Goal: Task Accomplishment & Management: Use online tool/utility

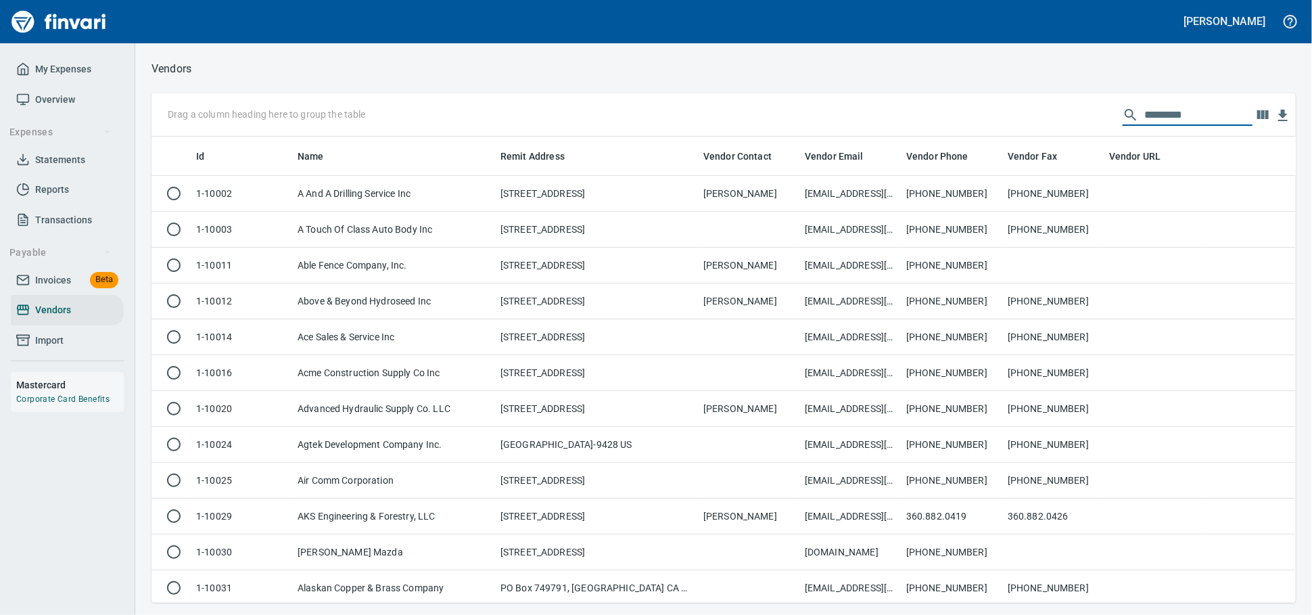
scroll to position [454, 1121]
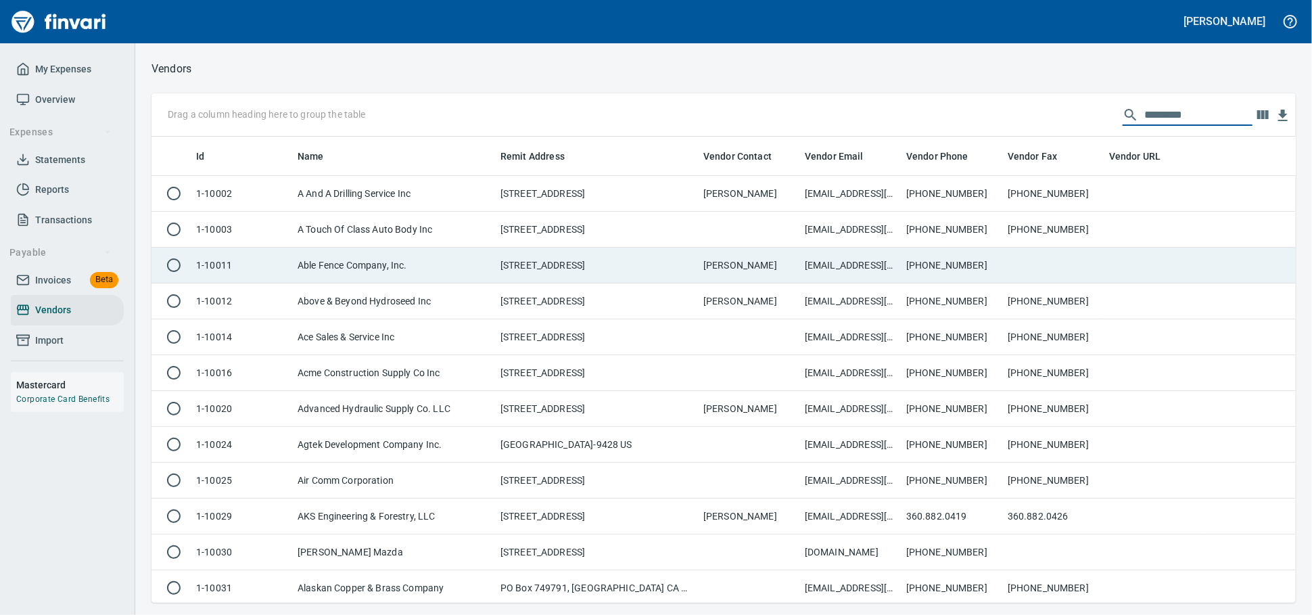
drag, startPoint x: 59, startPoint y: 327, endPoint x: 465, endPoint y: 260, distance: 411.1
click at [59, 319] on span "Vendors" at bounding box center [53, 310] width 36 height 17
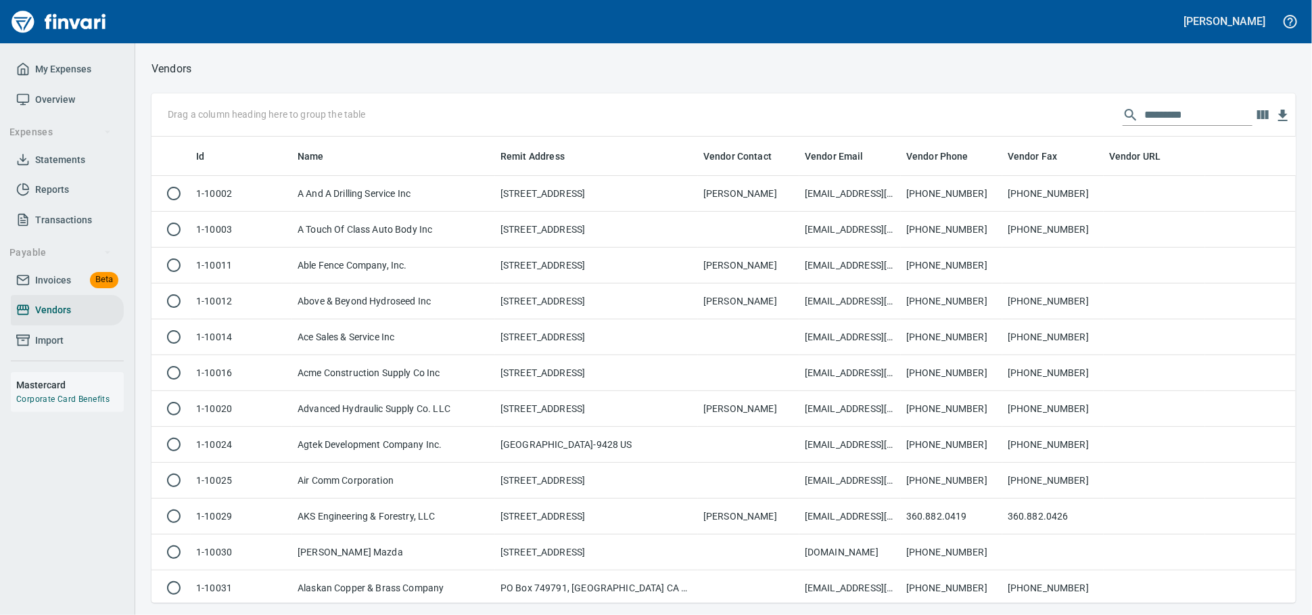
click at [1144, 119] on input "text" at bounding box center [1198, 115] width 108 height 22
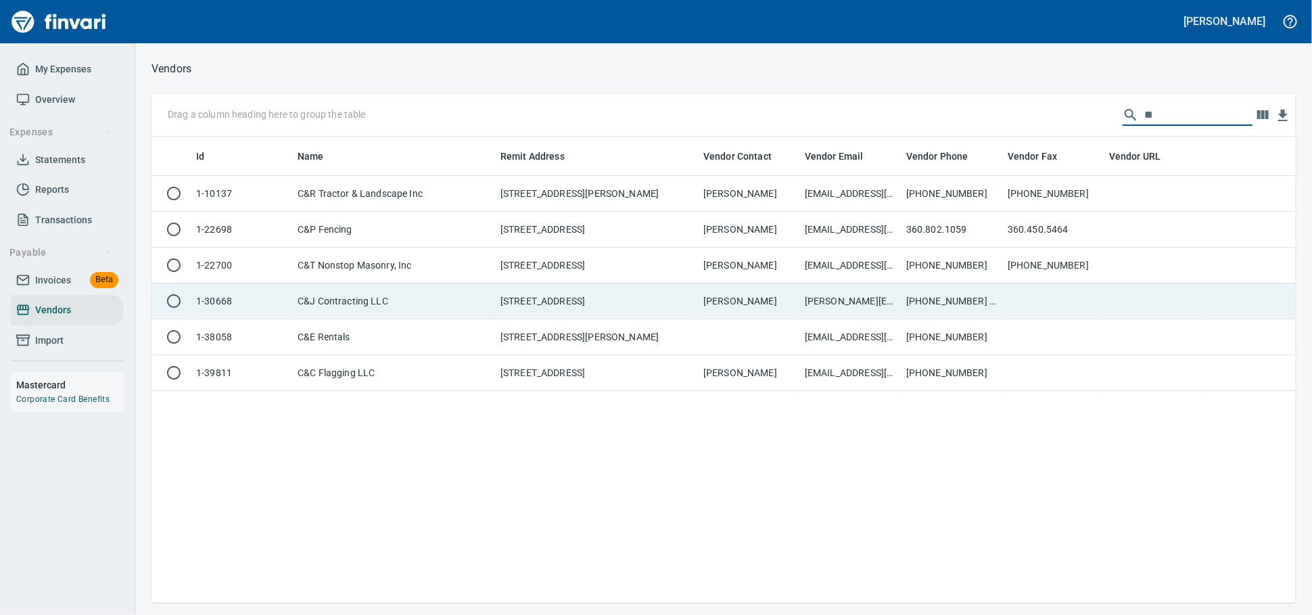
type input "**"
click at [329, 314] on td "C&J Contracting LLC" at bounding box center [393, 301] width 203 height 36
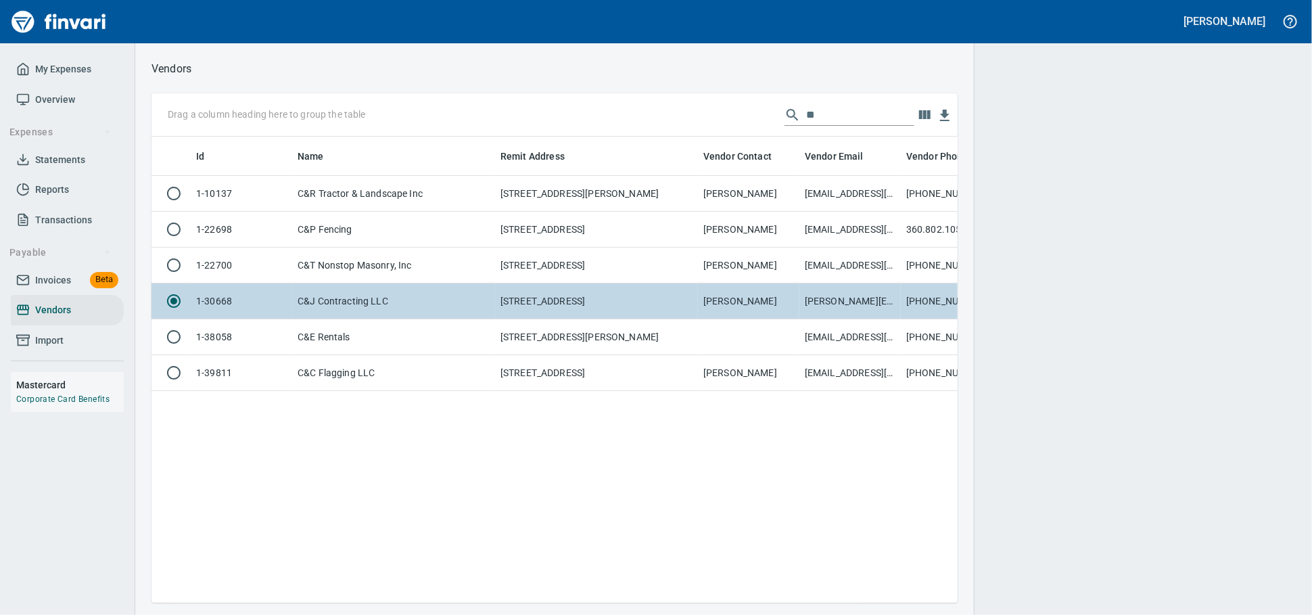
scroll to position [1, 1]
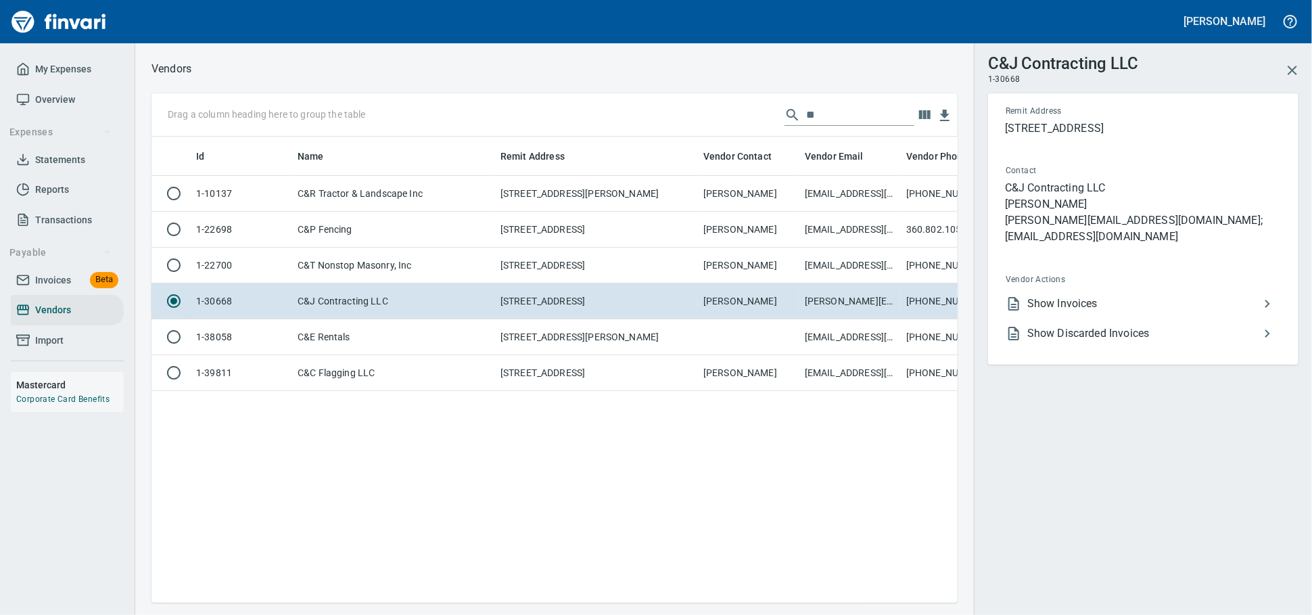
click at [1111, 300] on span "Show Invoices" at bounding box center [1143, 304] width 232 height 16
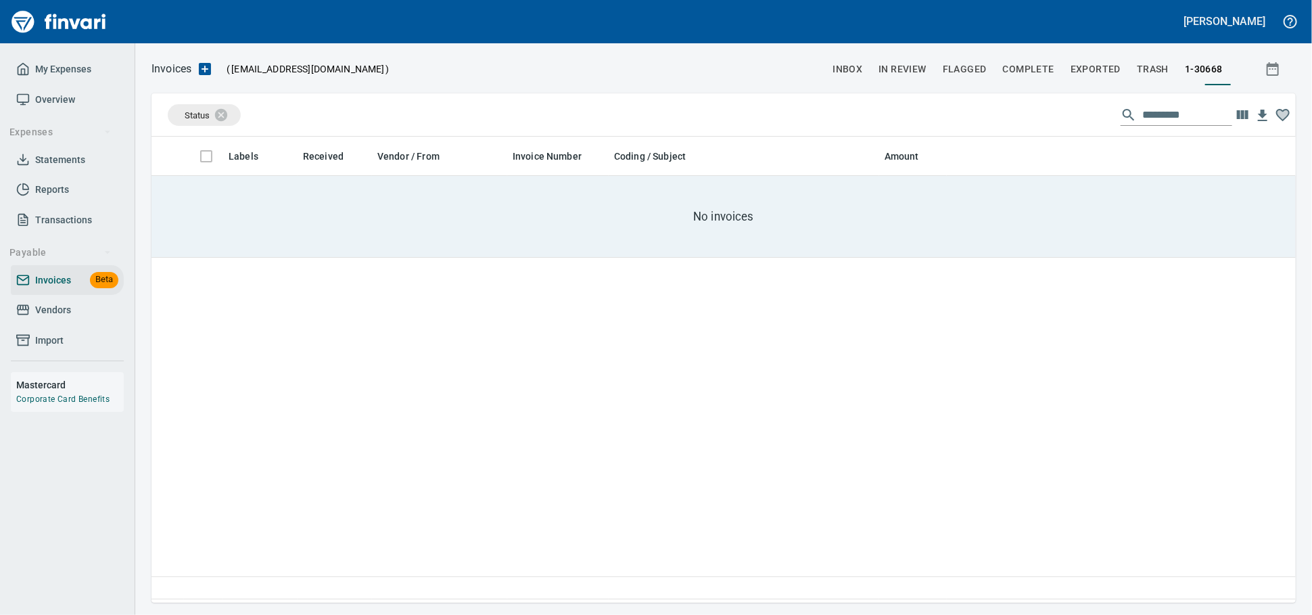
scroll to position [454, 1132]
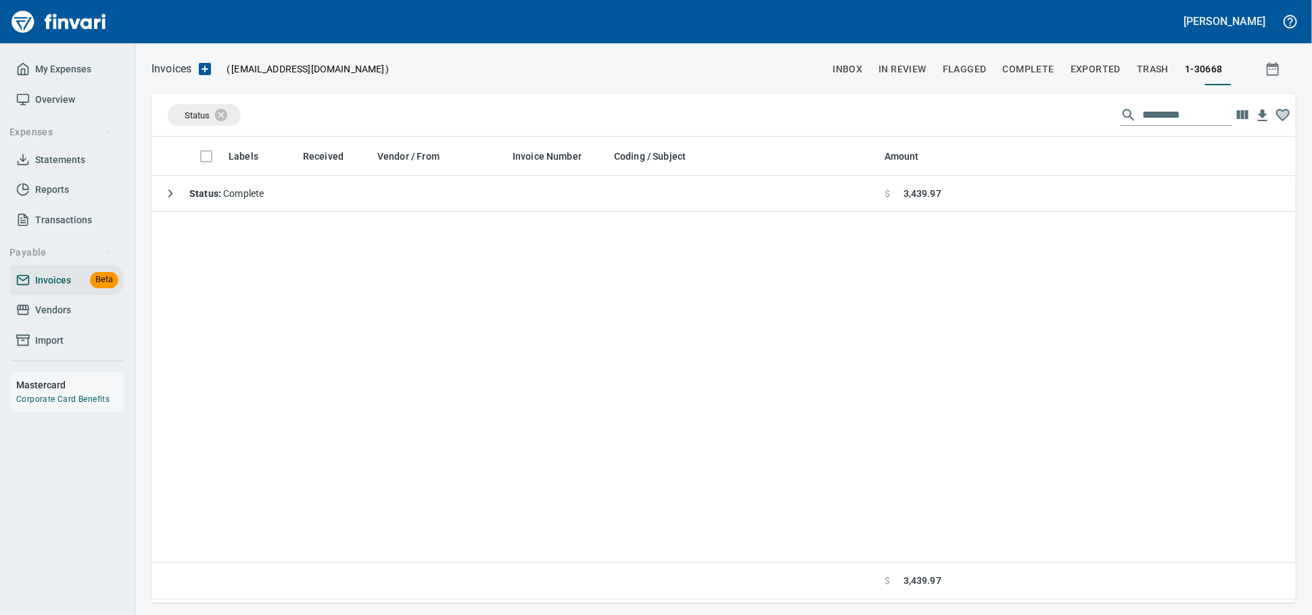
click at [246, 218] on div "Labels Received Vendor / From Invoice Number Coding / Subject Amount Status : C…" at bounding box center [723, 368] width 1144 height 463
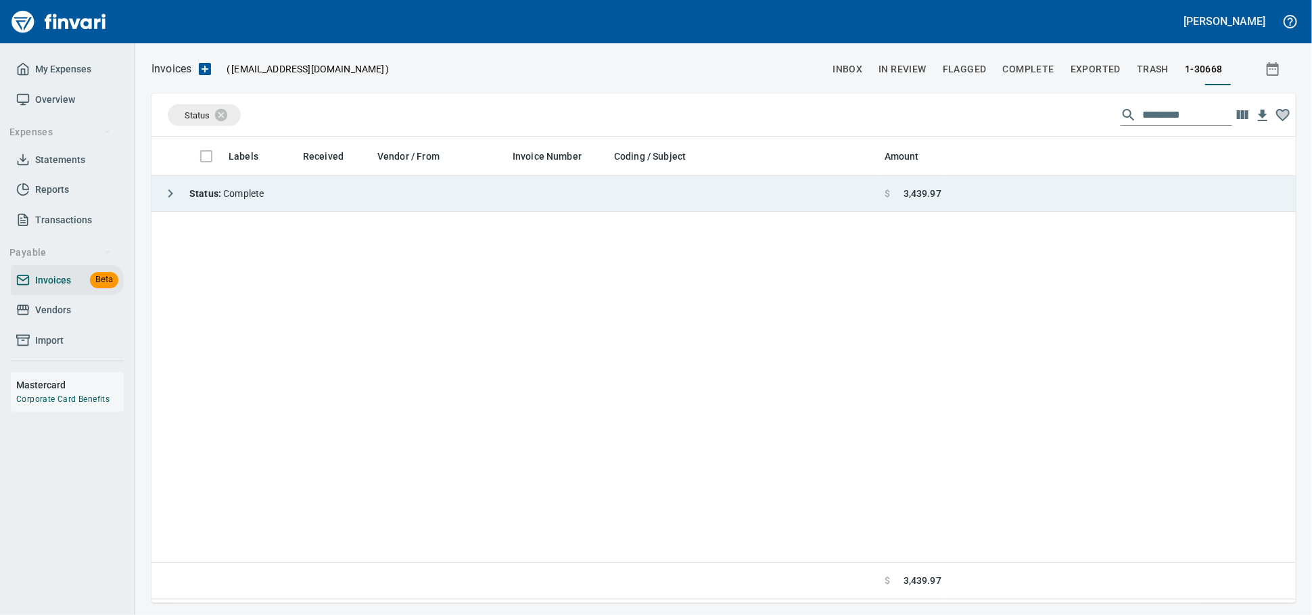
click at [258, 199] on span "Status : Complete" at bounding box center [226, 193] width 74 height 11
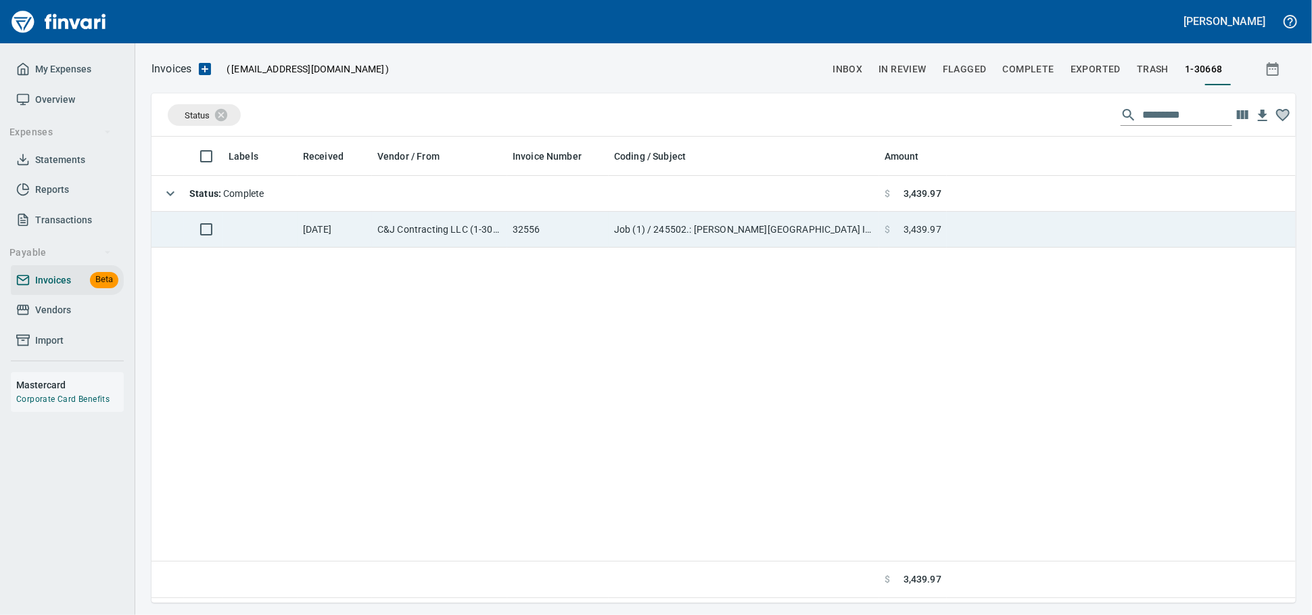
click at [350, 236] on td "[DATE]" at bounding box center [335, 230] width 74 height 36
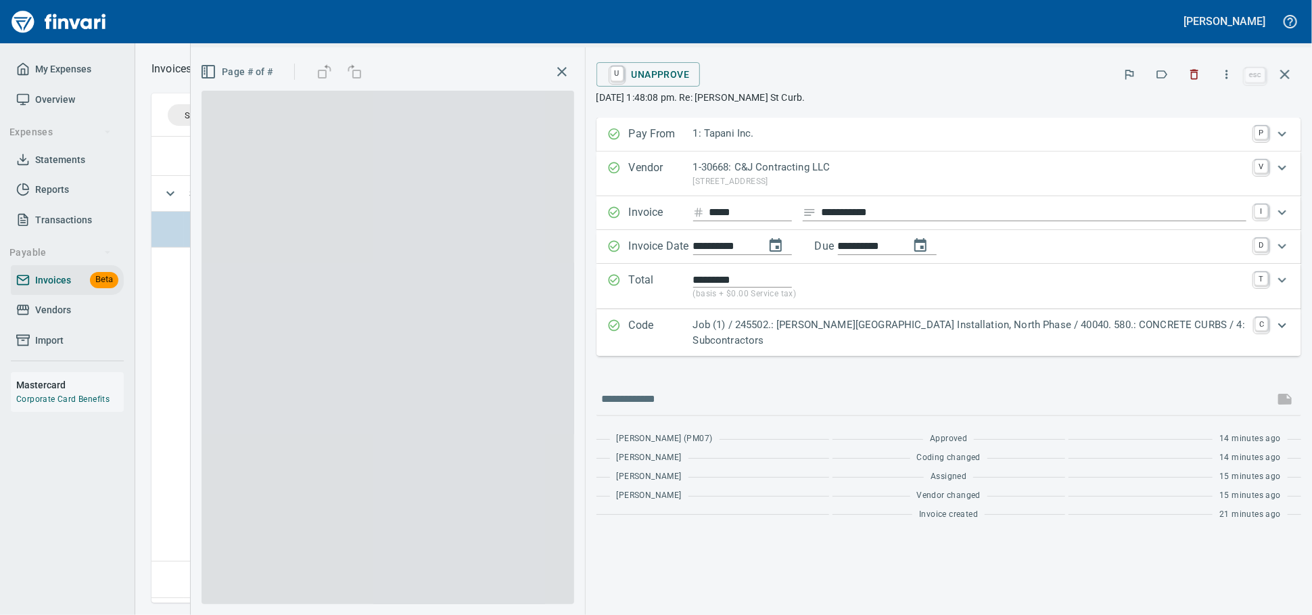
scroll to position [454, 1131]
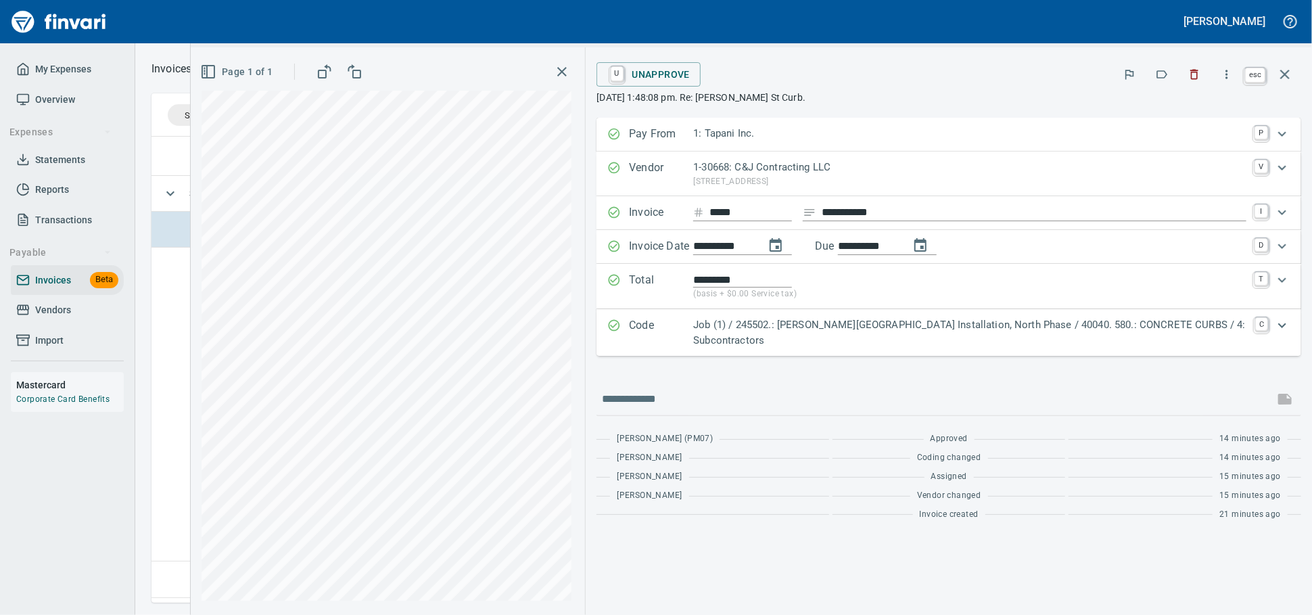
click at [1296, 73] on button "button" at bounding box center [1285, 74] width 32 height 32
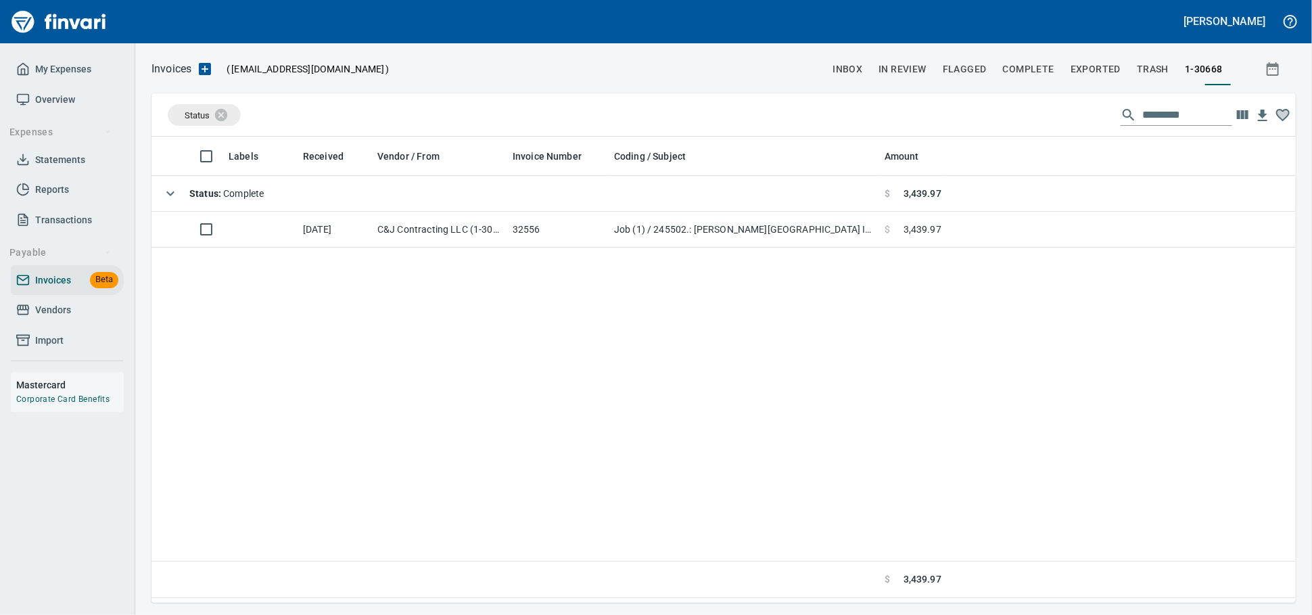
scroll to position [454, 1132]
drag, startPoint x: 70, startPoint y: 333, endPoint x: 102, endPoint y: 330, distance: 32.6
click at [70, 319] on span "Vendors" at bounding box center [53, 310] width 36 height 17
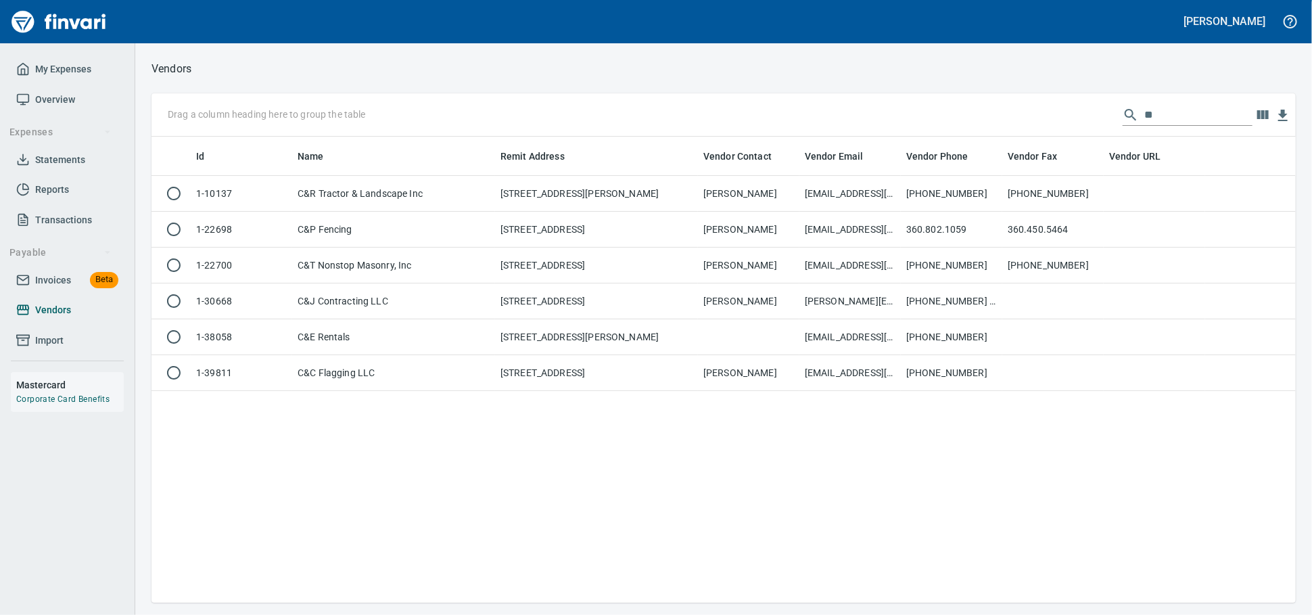
scroll to position [454, 1132]
drag, startPoint x: 1138, startPoint y: 112, endPoint x: 1005, endPoint y: 109, distance: 133.3
click at [1018, 110] on div "Drag a column heading here to group the table **" at bounding box center [723, 114] width 1144 height 43
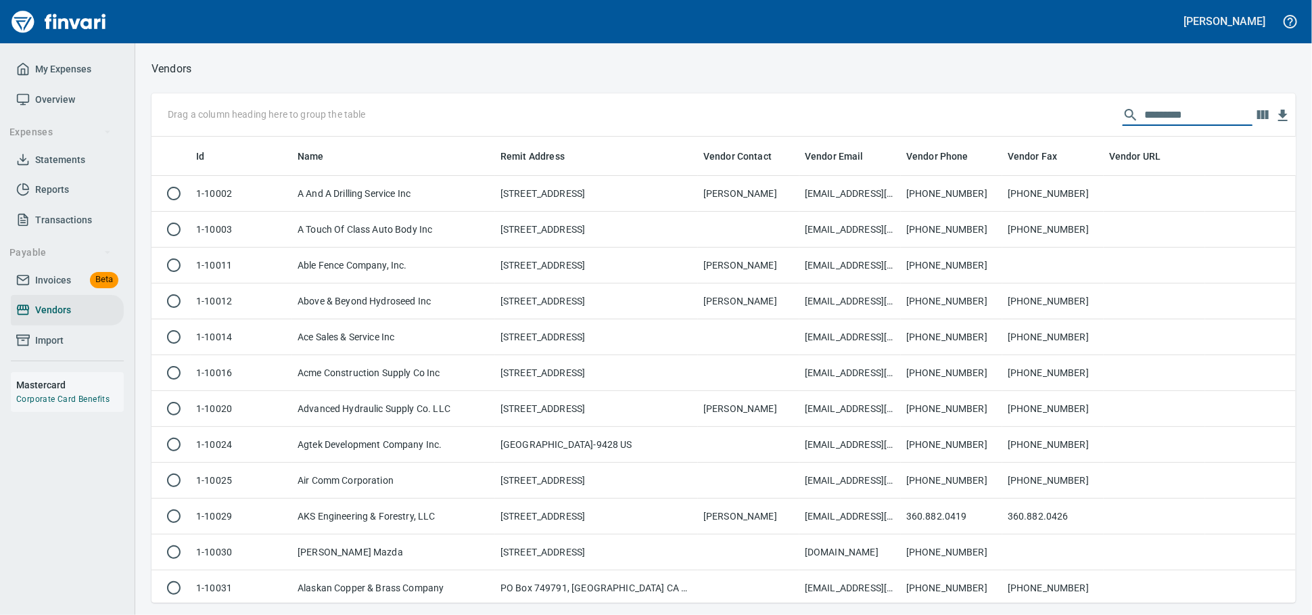
scroll to position [454, 1121]
click at [55, 289] on span "Invoices" at bounding box center [53, 280] width 36 height 17
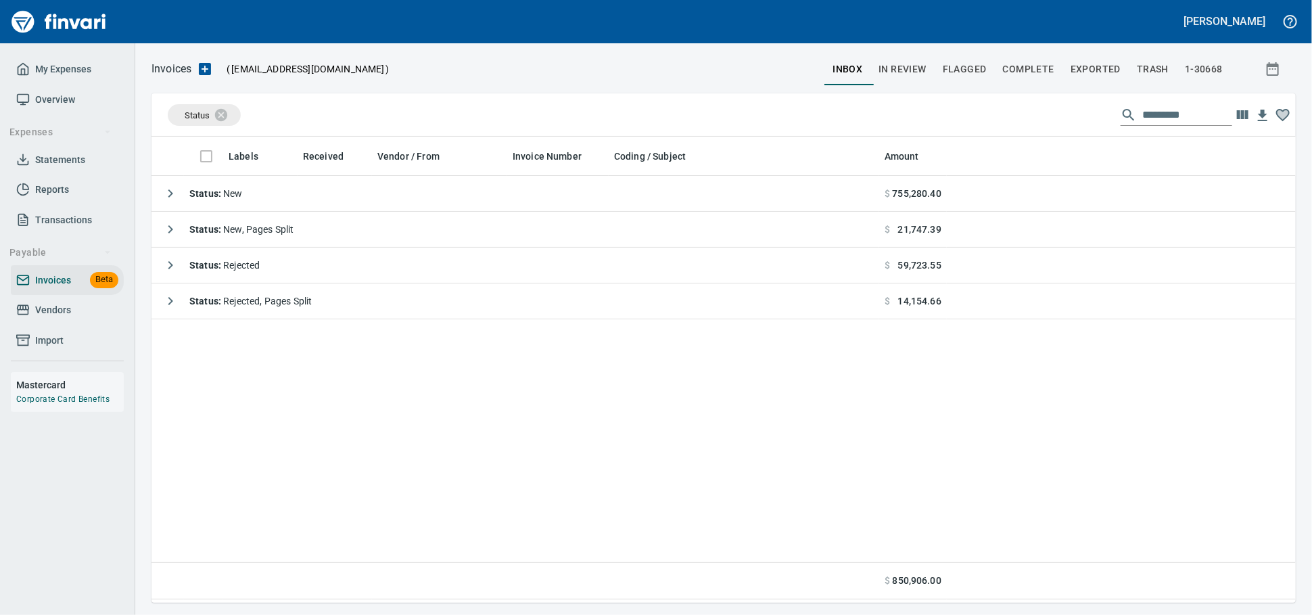
scroll to position [454, 1132]
click at [227, 118] on icon at bounding box center [229, 115] width 15 height 15
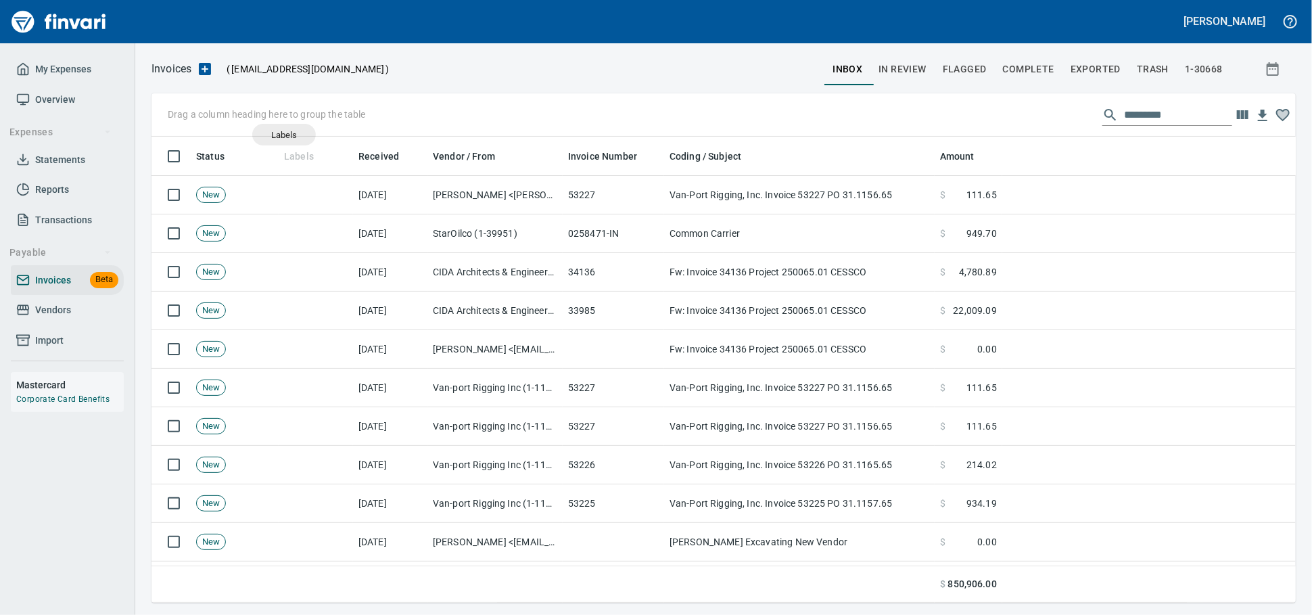
scroll to position [454, 1121]
drag, startPoint x: 291, startPoint y: 142, endPoint x: 254, endPoint y: 121, distance: 42.7
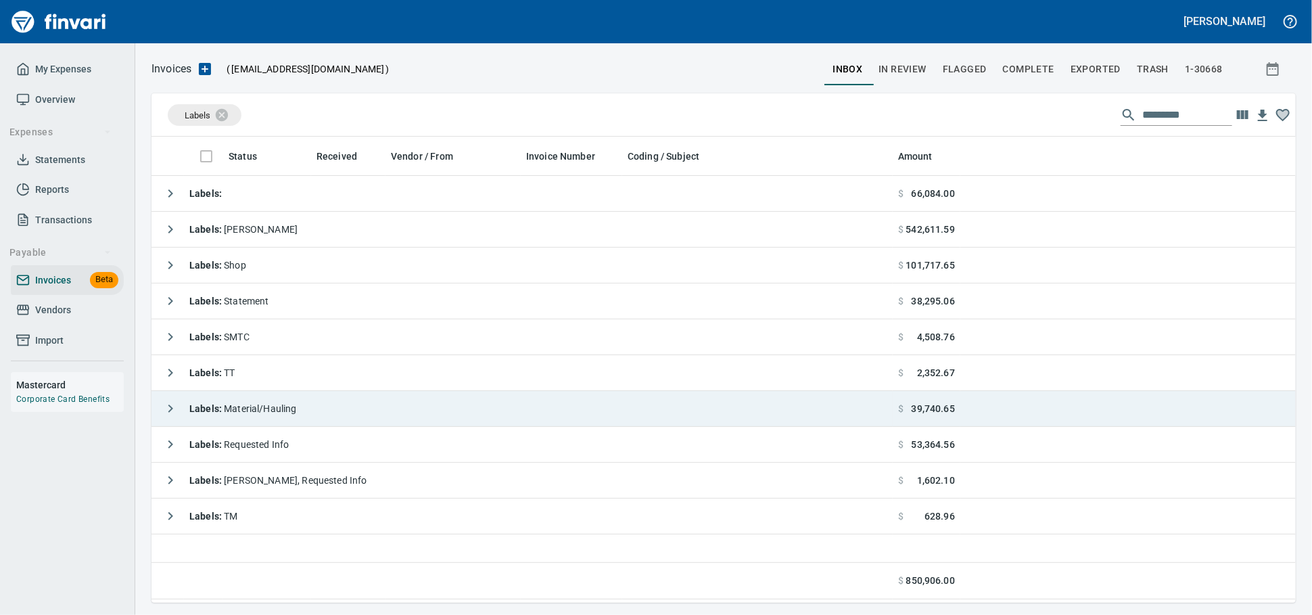
click at [251, 419] on div "Labels : Material/Hauling" at bounding box center [227, 408] width 140 height 27
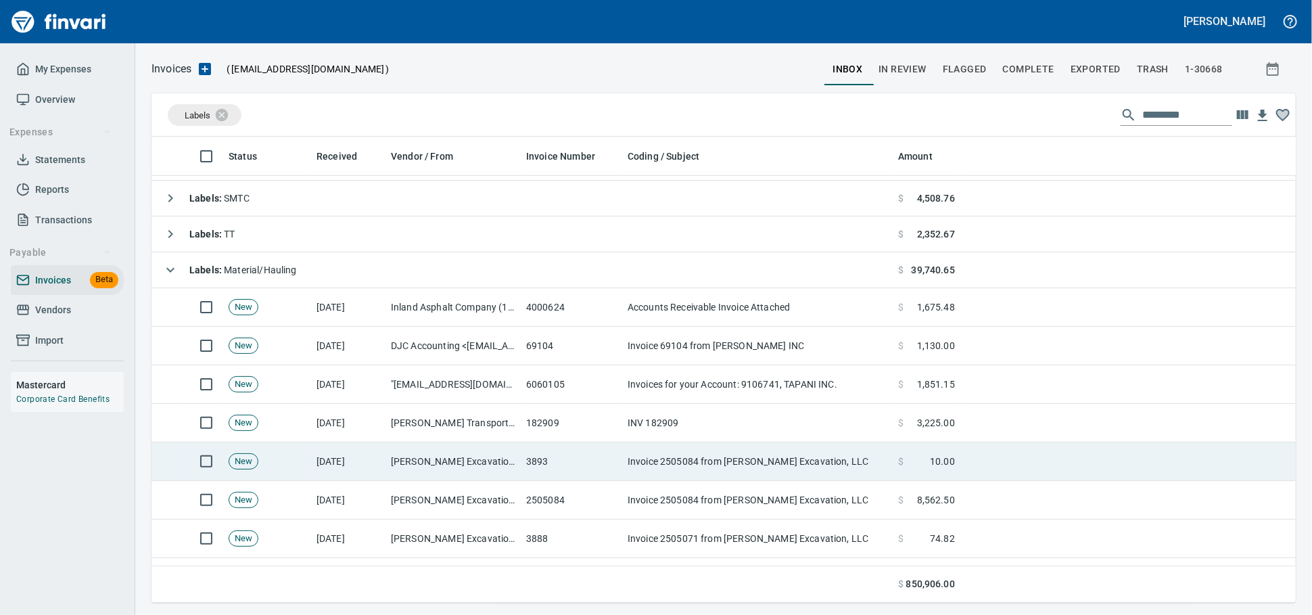
scroll to position [150, 0]
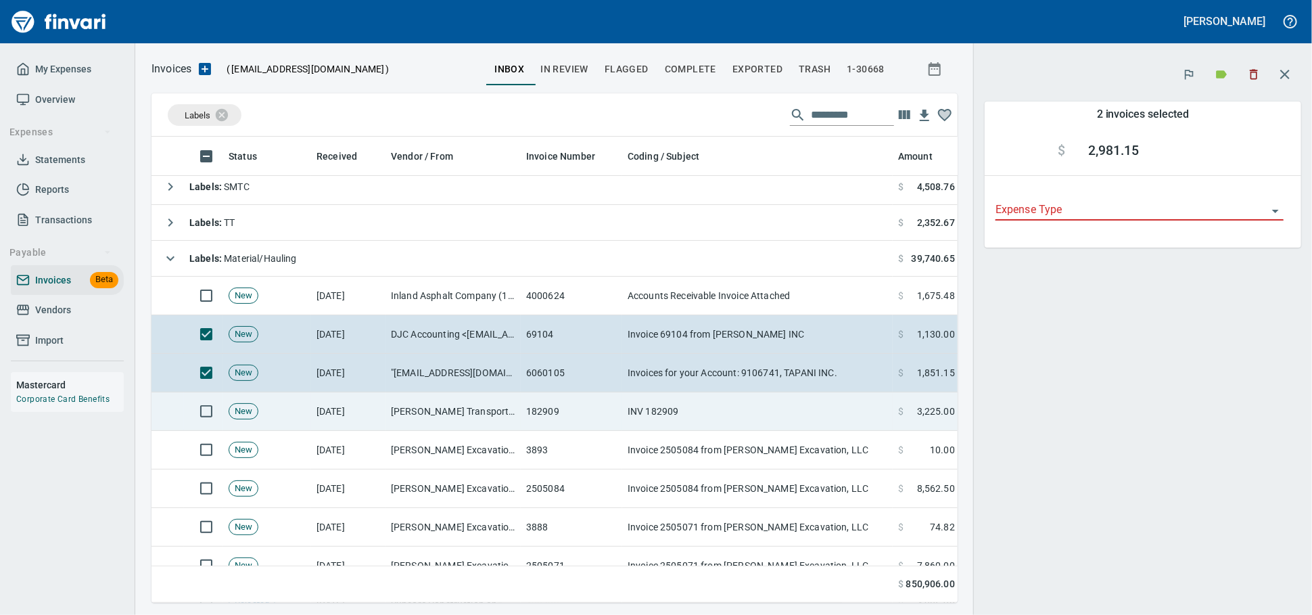
scroll to position [442, 782]
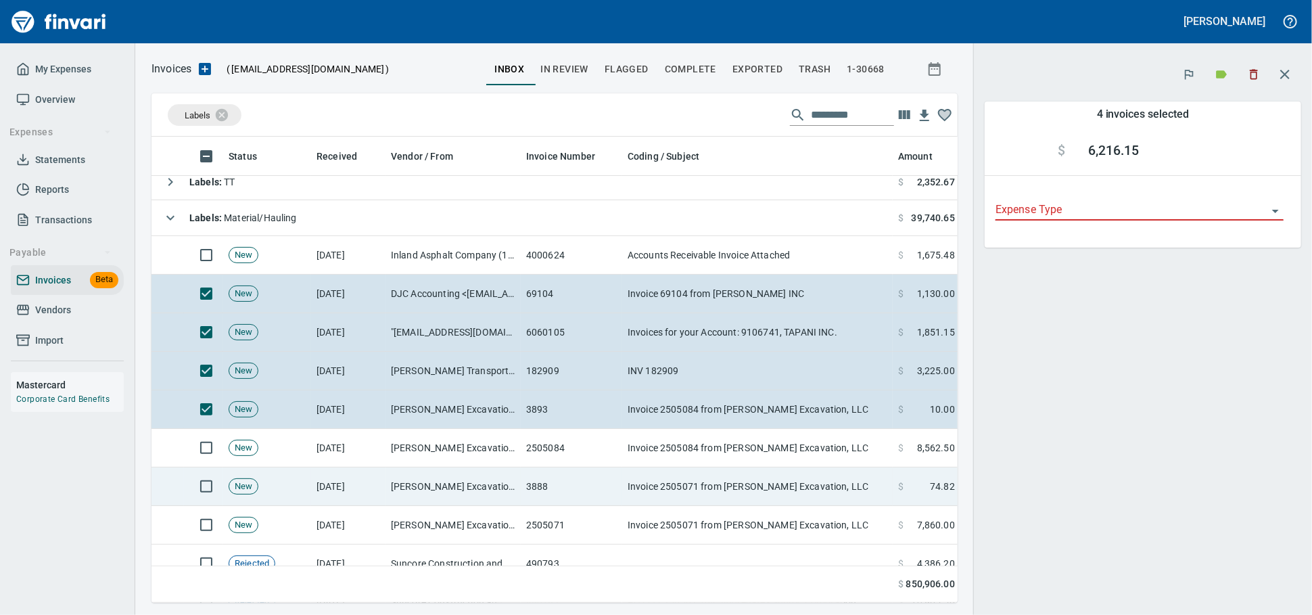
scroll to position [225, 0]
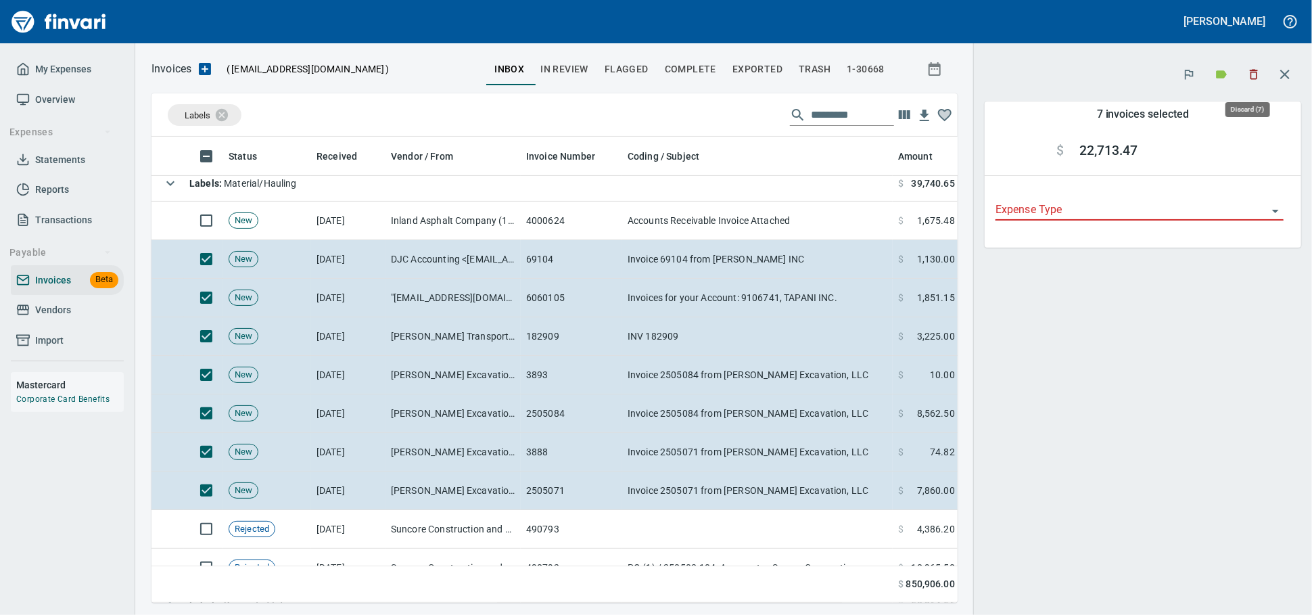
click at [1256, 69] on icon "button" at bounding box center [1254, 75] width 14 height 14
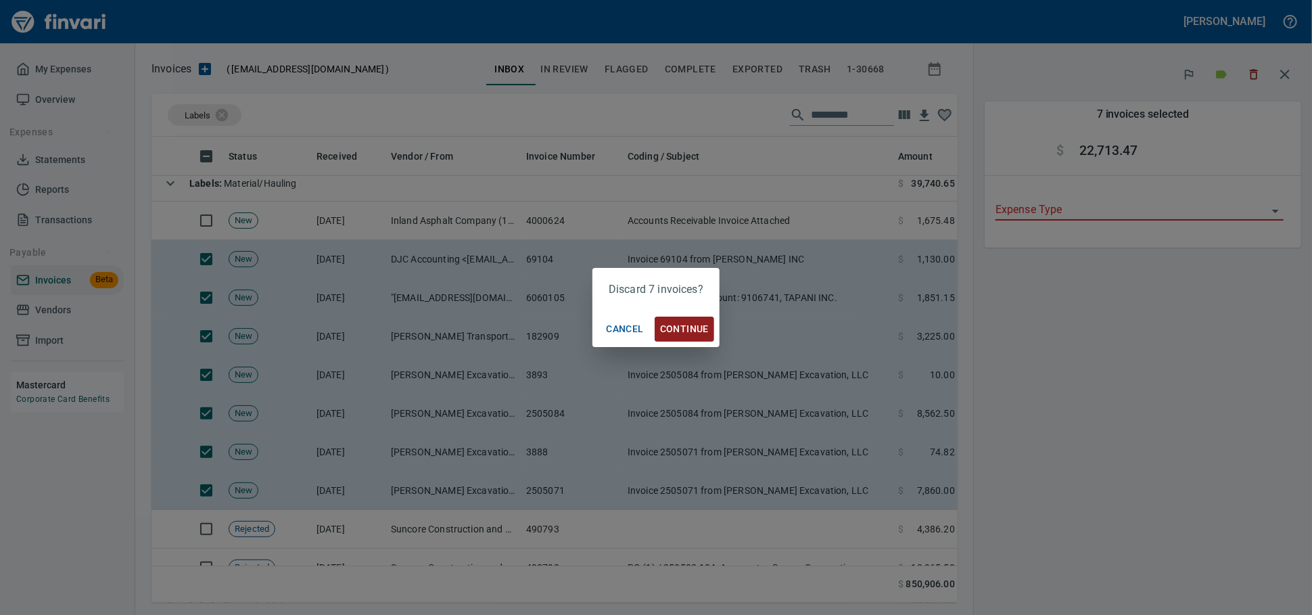
scroll to position [442, 782]
click at [680, 319] on button "Continue" at bounding box center [685, 328] width 60 height 25
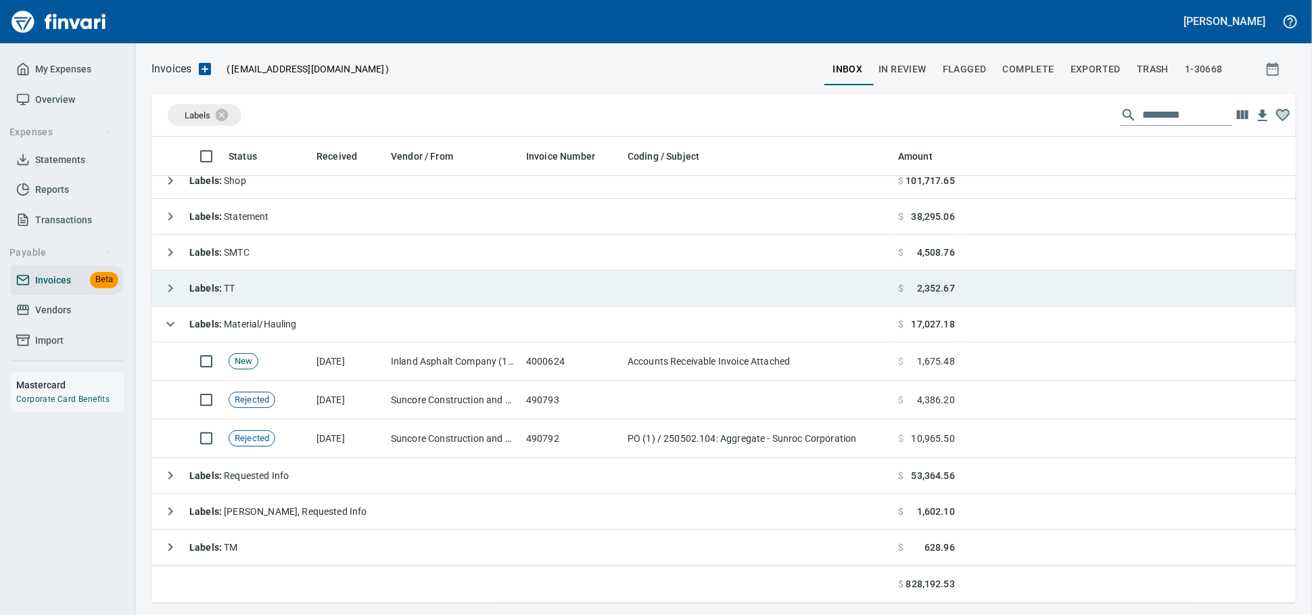
scroll to position [454, 1118]
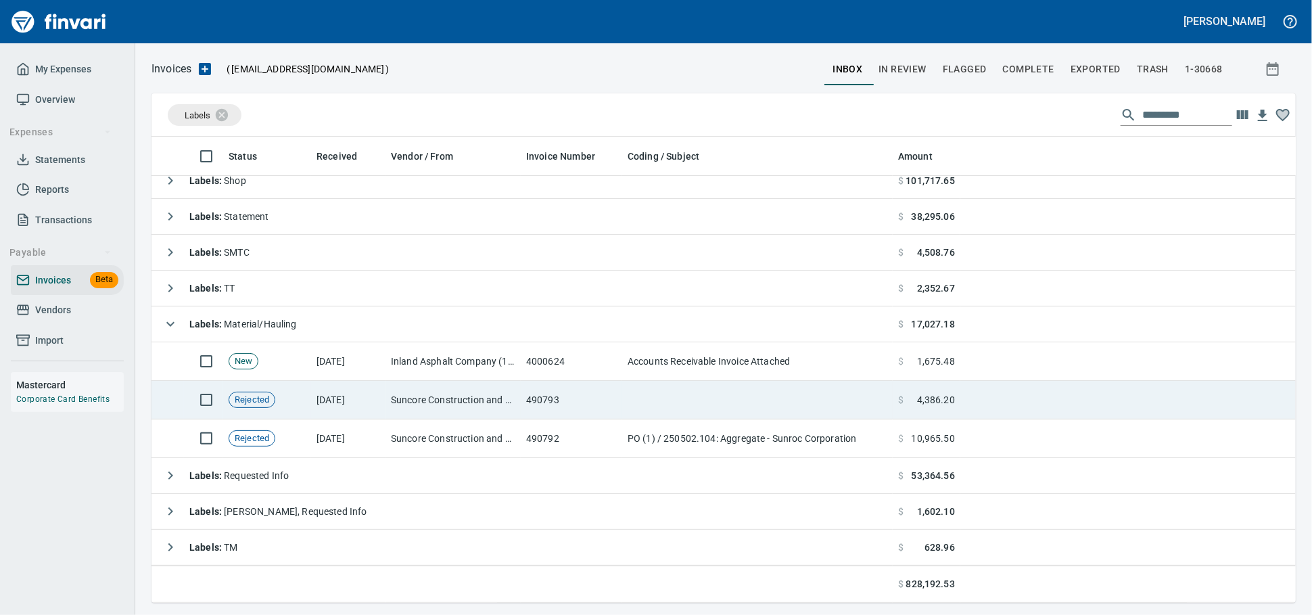
click at [486, 408] on td "Suncore Construction and Materials Inc. (1-38881)" at bounding box center [452, 400] width 135 height 39
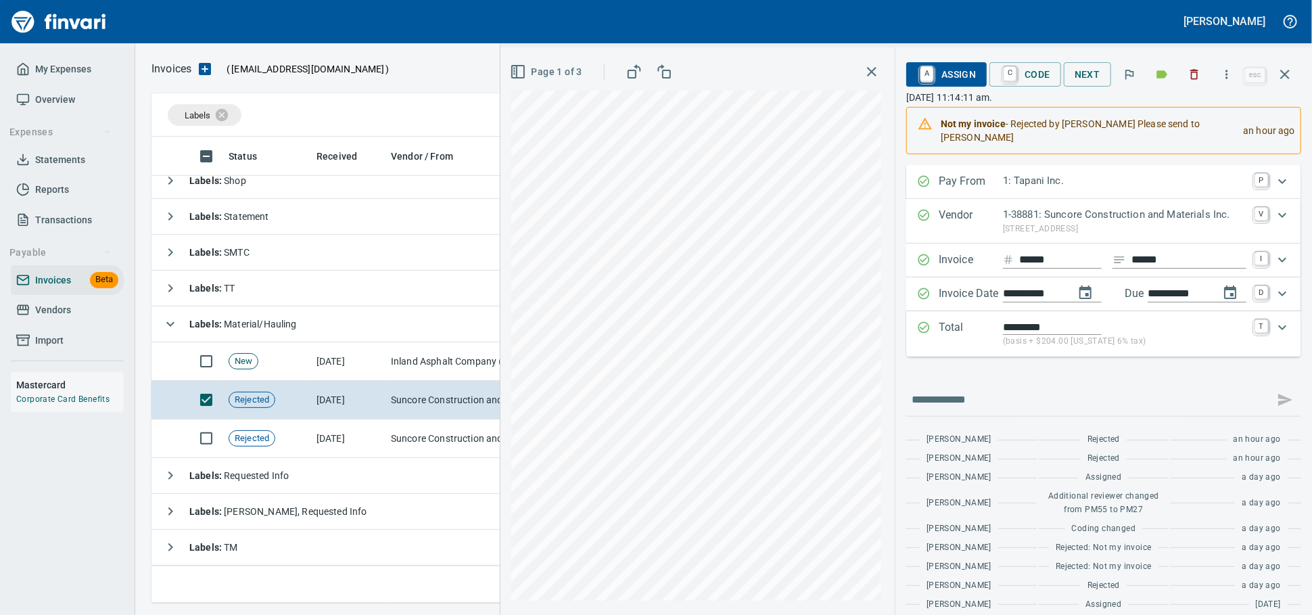
drag, startPoint x: 924, startPoint y: 73, endPoint x: 869, endPoint y: 89, distance: 57.8
click at [924, 75] on span "A Assign" at bounding box center [946, 74] width 59 height 23
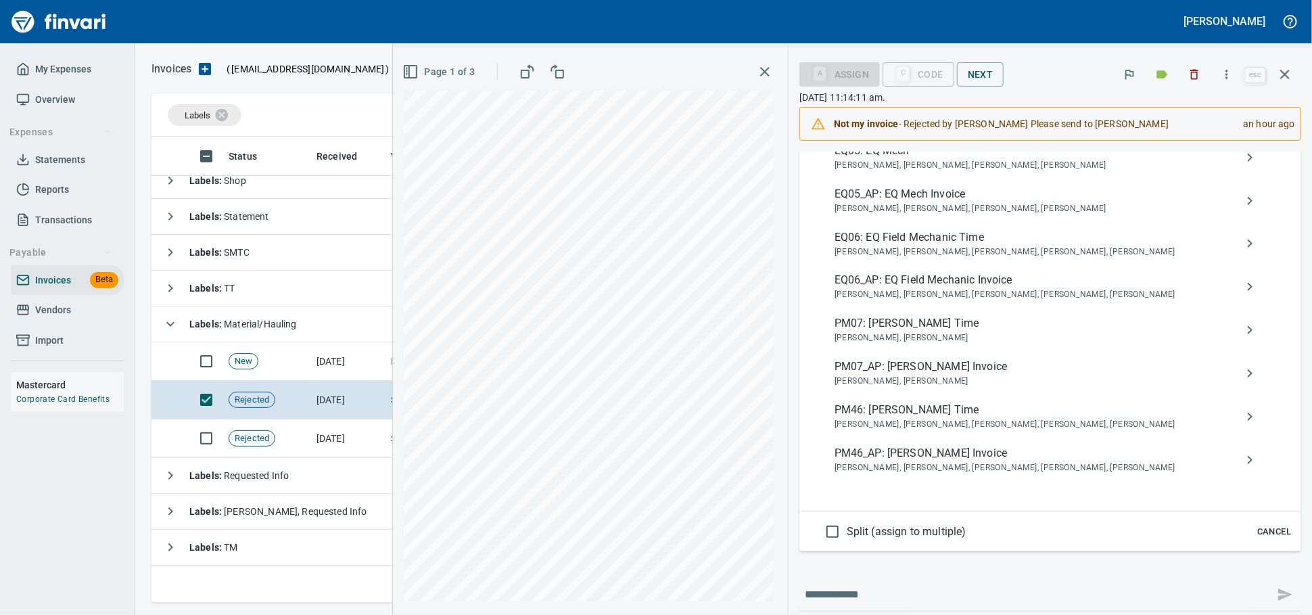
scroll to position [676, 0]
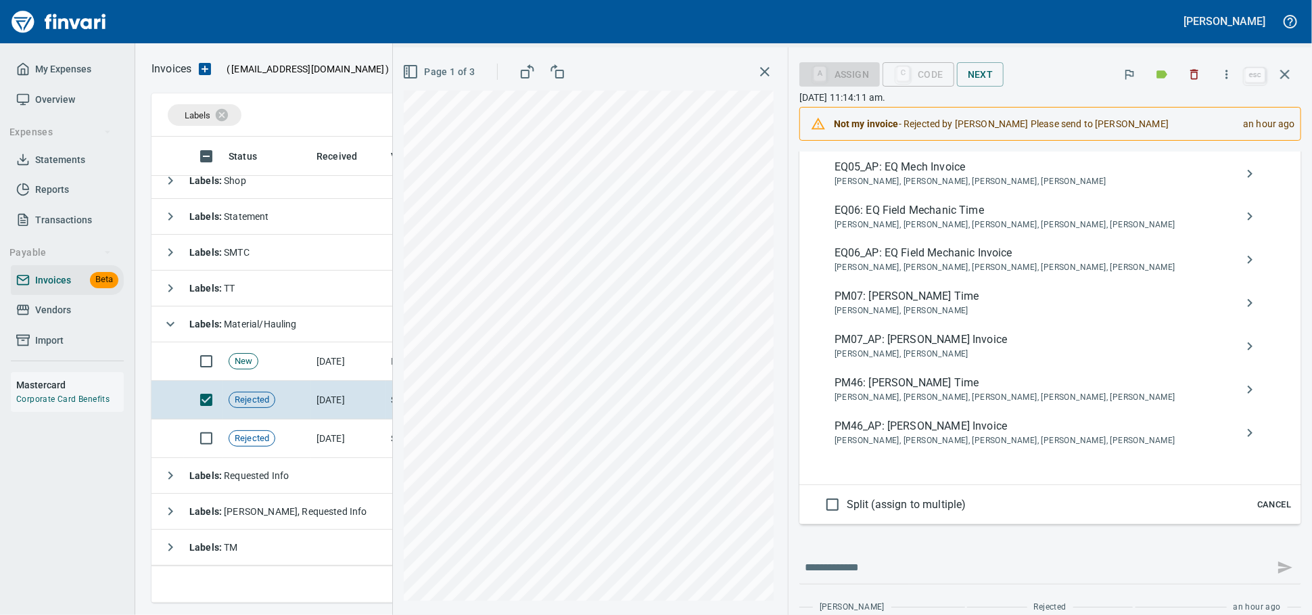
type input "**********"
click at [1006, 434] on span "PM46_AP: [PERSON_NAME] Invoice" at bounding box center [1039, 426] width 410 height 16
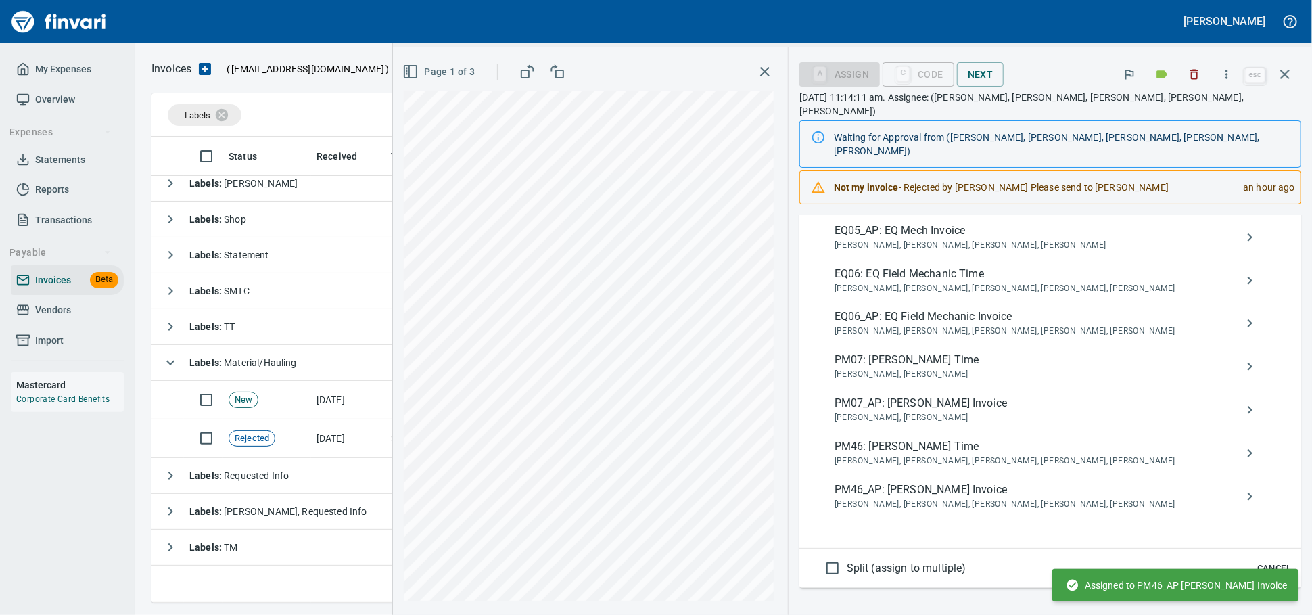
scroll to position [181, 0]
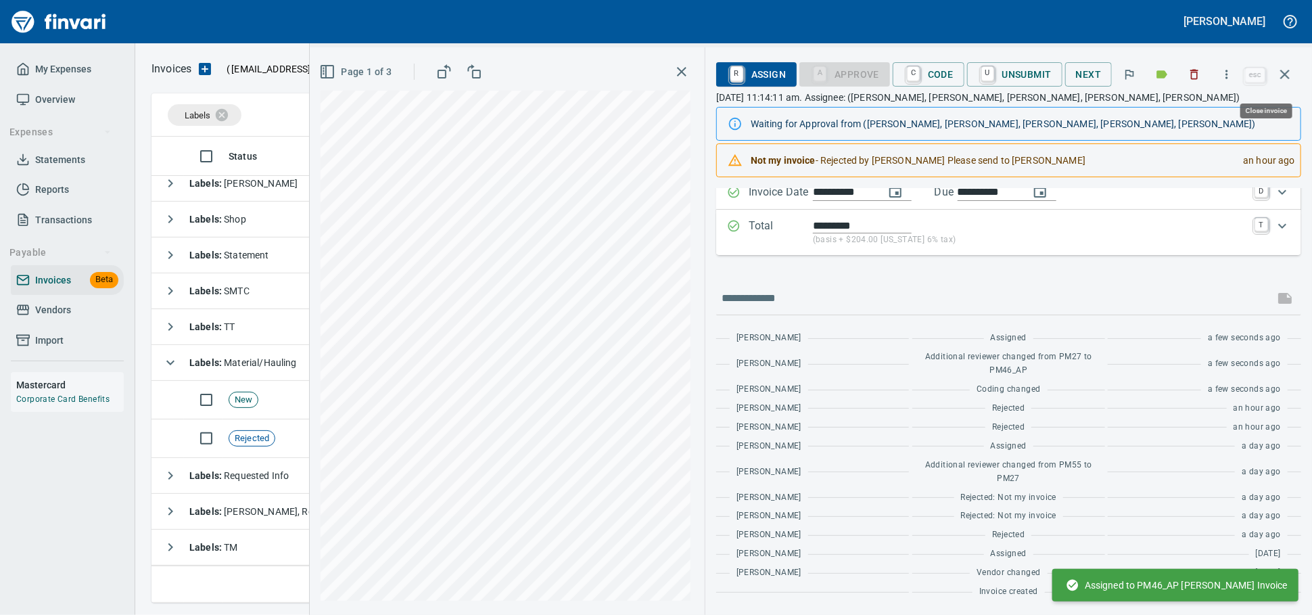
click at [1292, 76] on button "button" at bounding box center [1285, 74] width 32 height 32
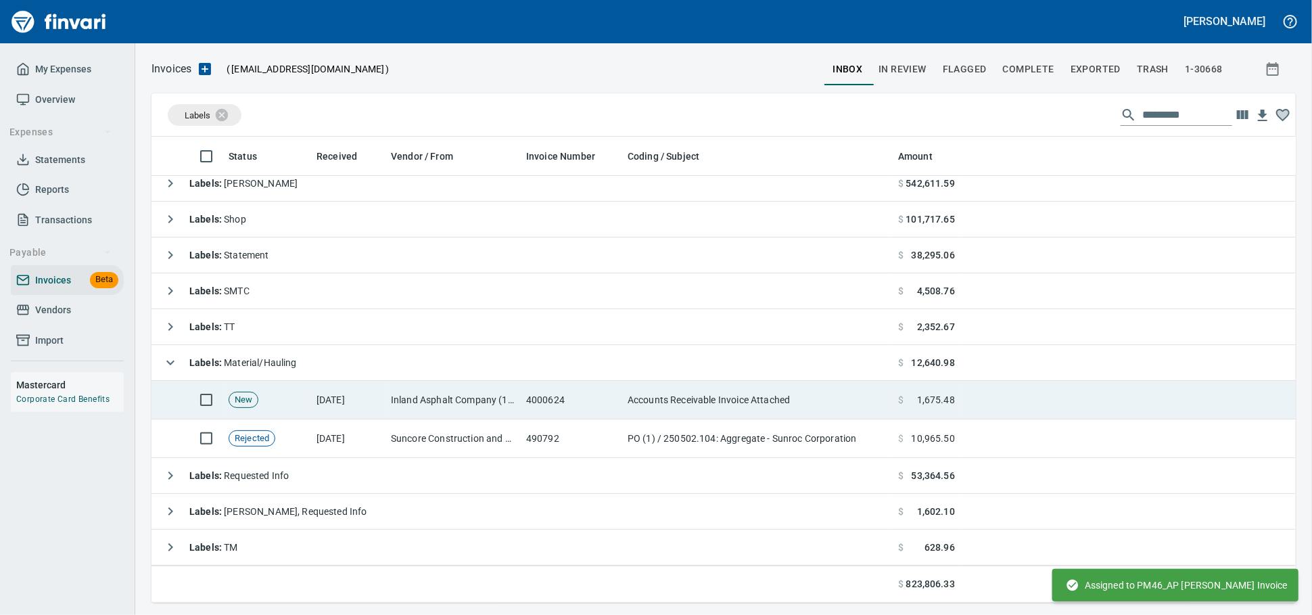
scroll to position [454, 1121]
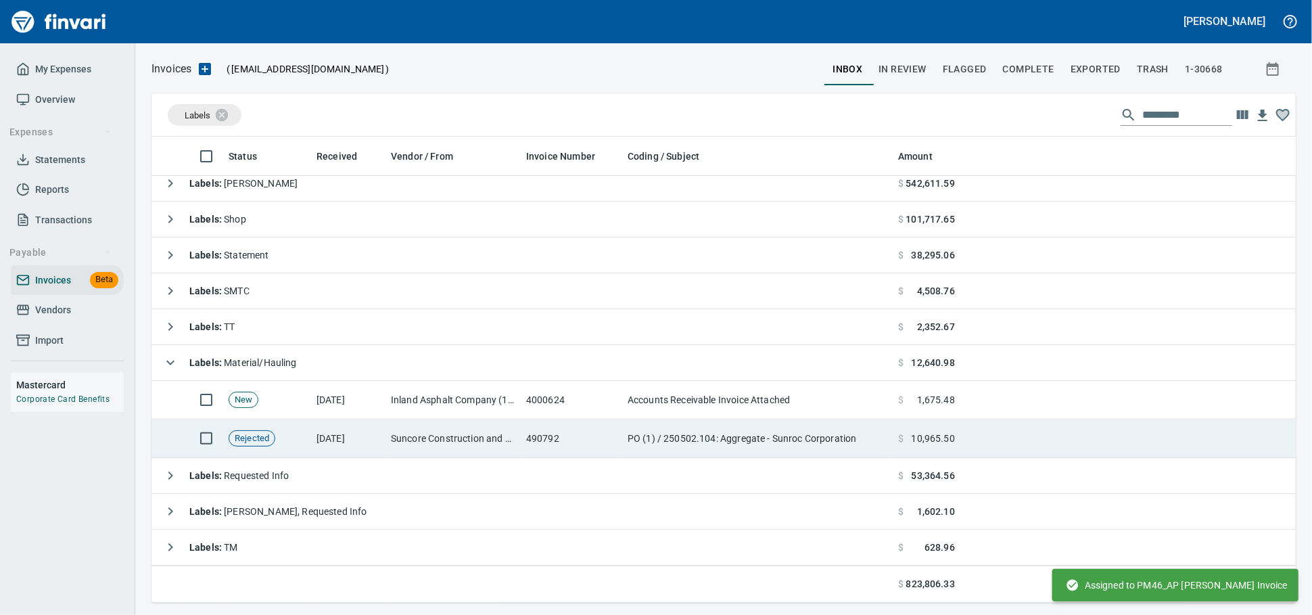
click at [644, 425] on td "PO (1) / 250502.104: Aggregate - Sunroc Corporation" at bounding box center [757, 438] width 270 height 39
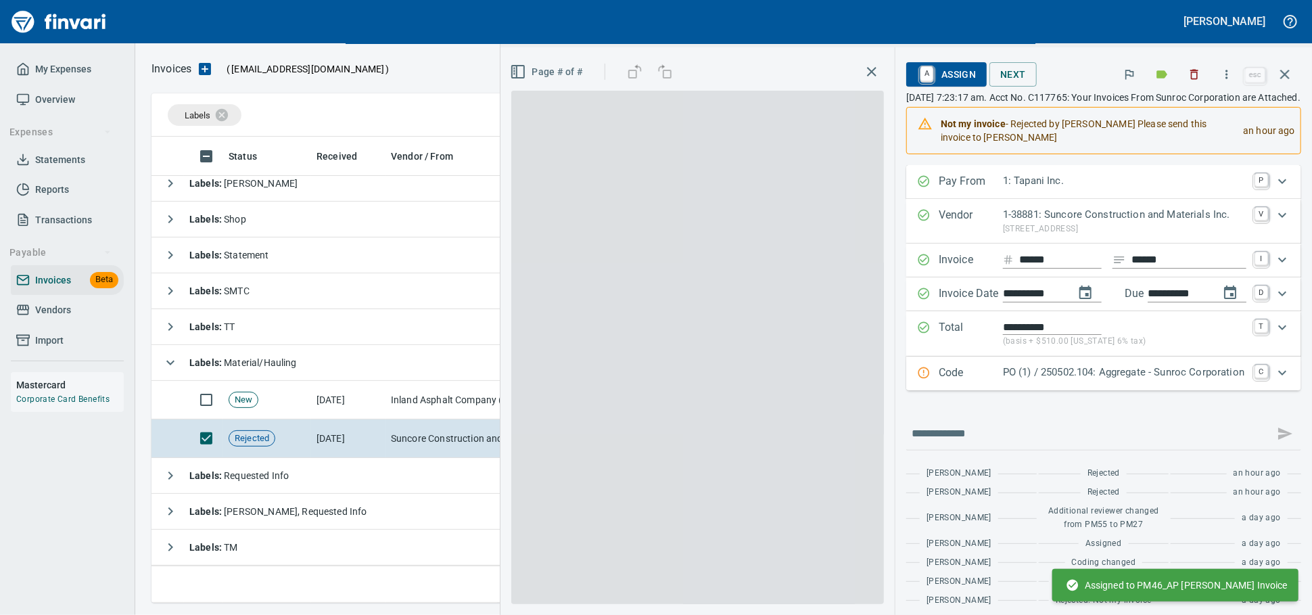
scroll to position [454, 1120]
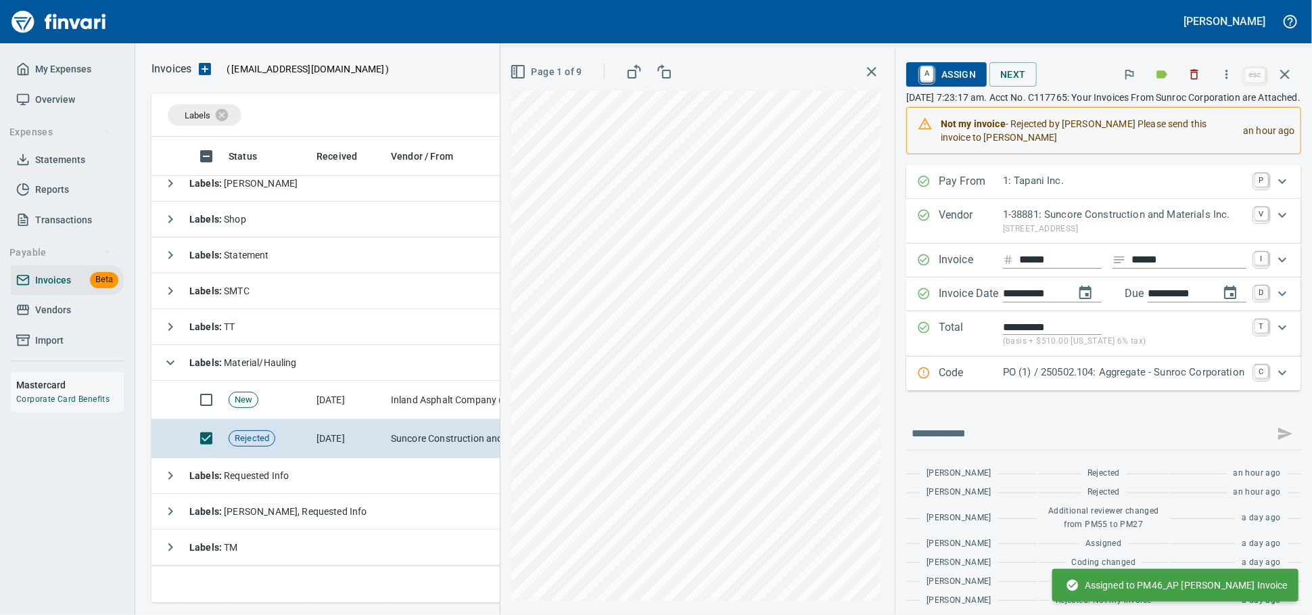
click at [917, 68] on span "A Assign" at bounding box center [946, 74] width 59 height 23
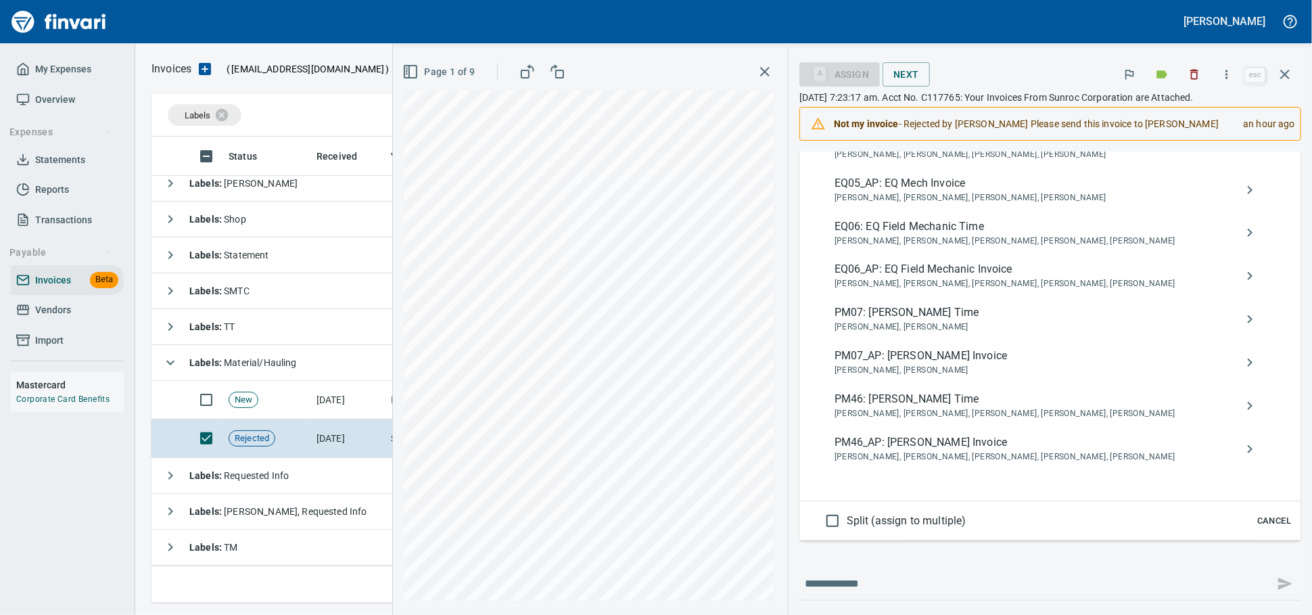
scroll to position [676, 0]
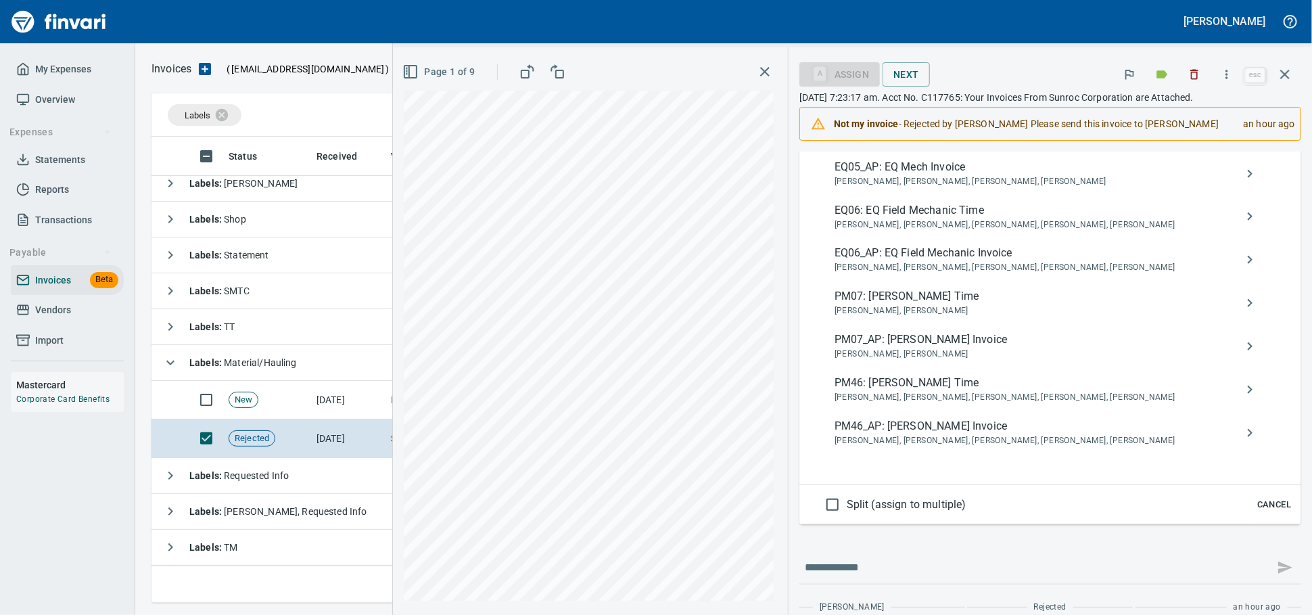
type input "**********"
click at [955, 448] on span "[PERSON_NAME], [PERSON_NAME], [PERSON_NAME], [PERSON_NAME], [PERSON_NAME]" at bounding box center [1039, 441] width 410 height 14
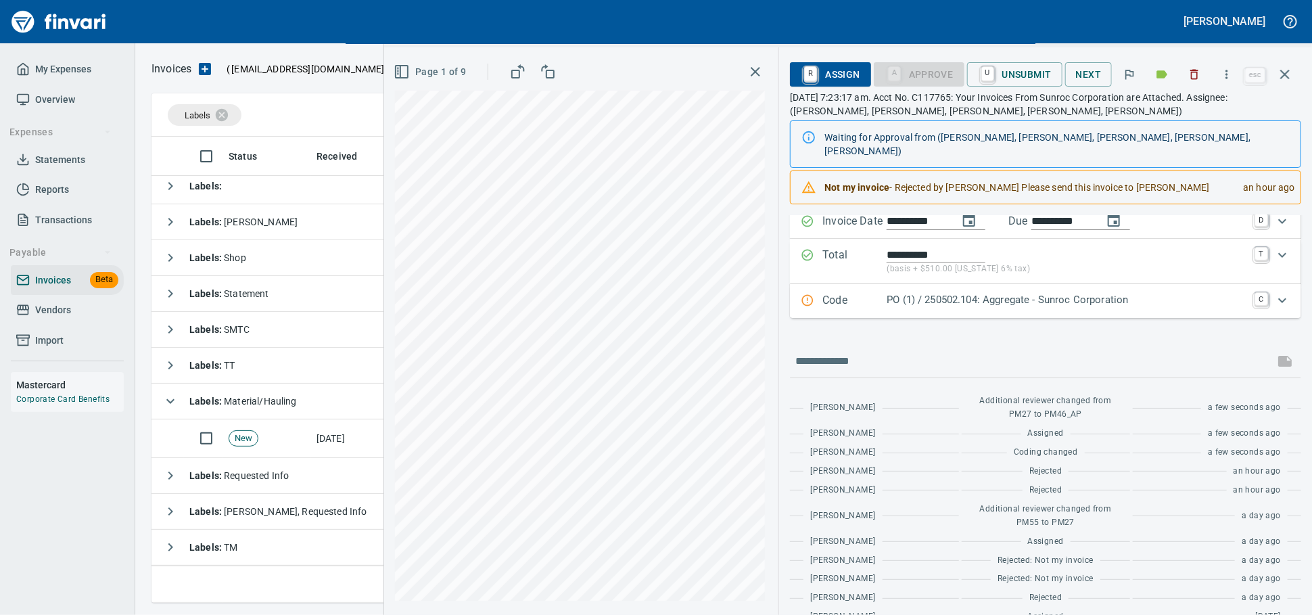
scroll to position [0, 0]
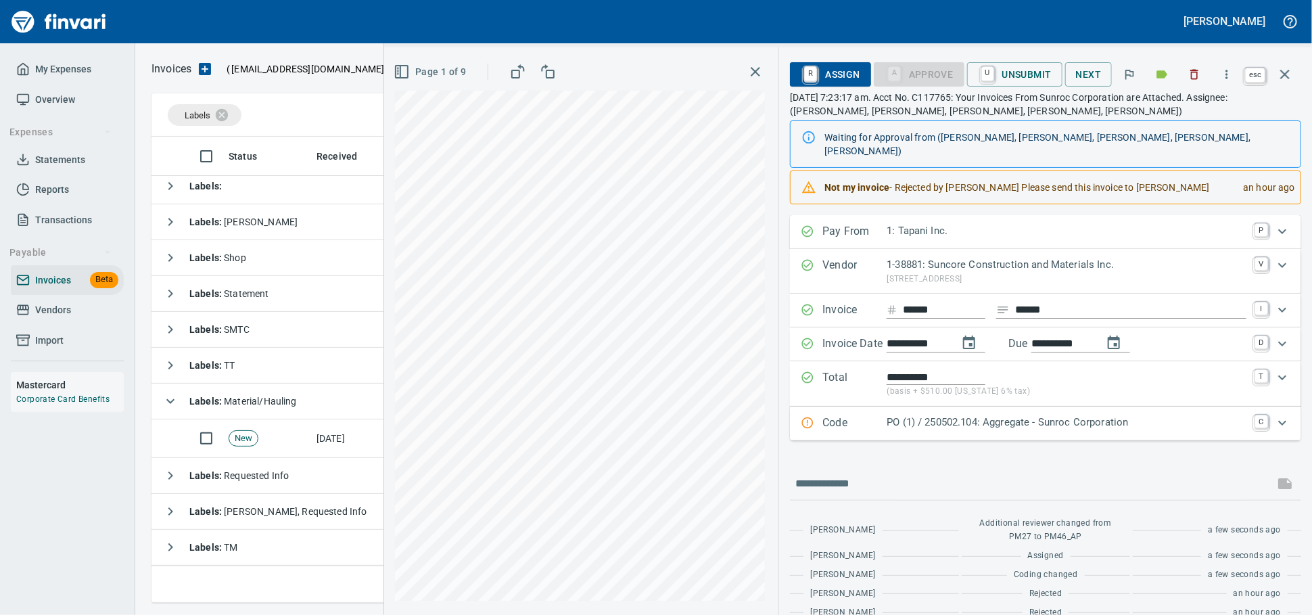
click at [1283, 82] on icon "button" at bounding box center [1285, 74] width 16 height 16
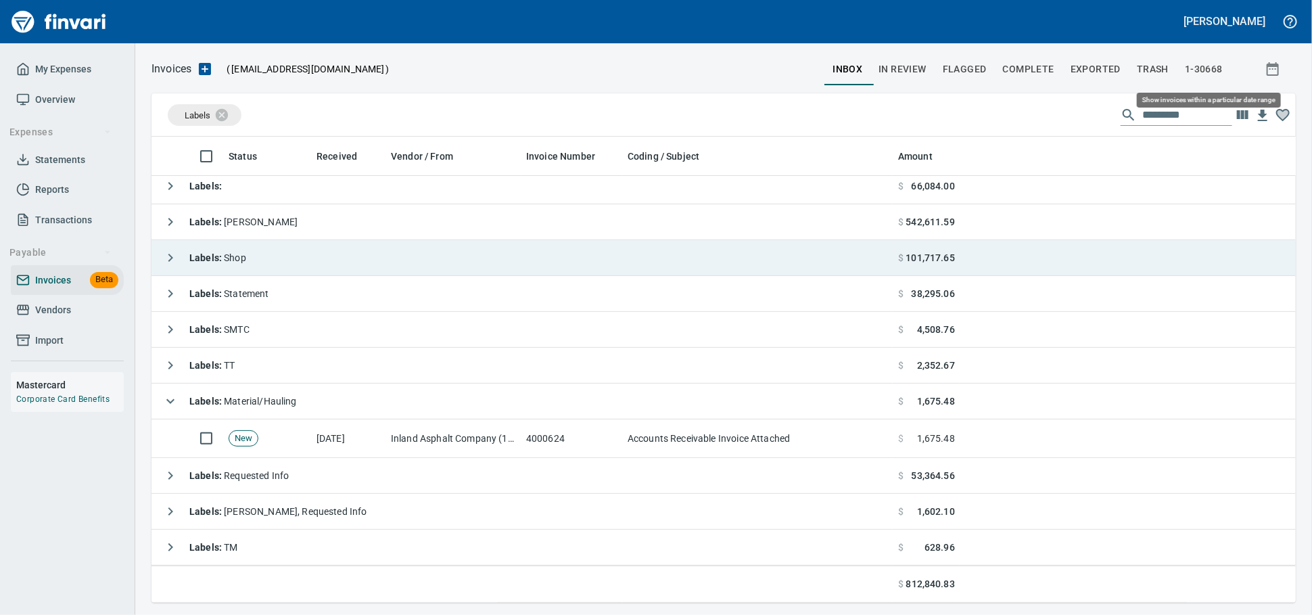
scroll to position [454, 1121]
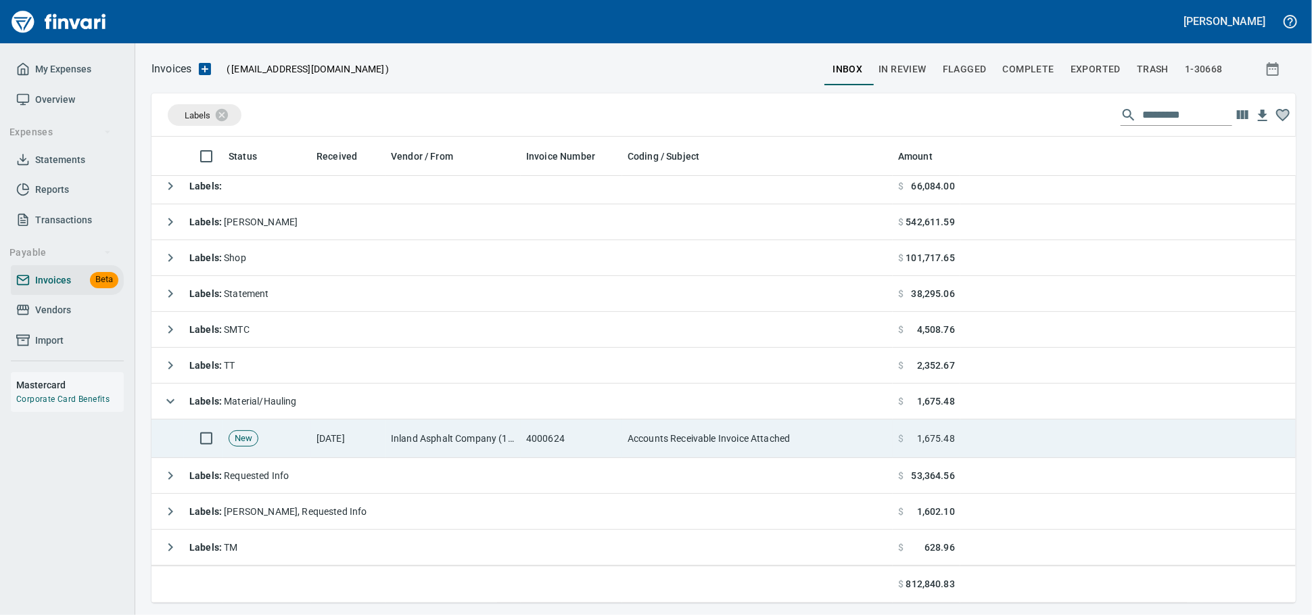
click at [502, 432] on td "Inland Asphalt Company (1-10486)" at bounding box center [452, 438] width 135 height 39
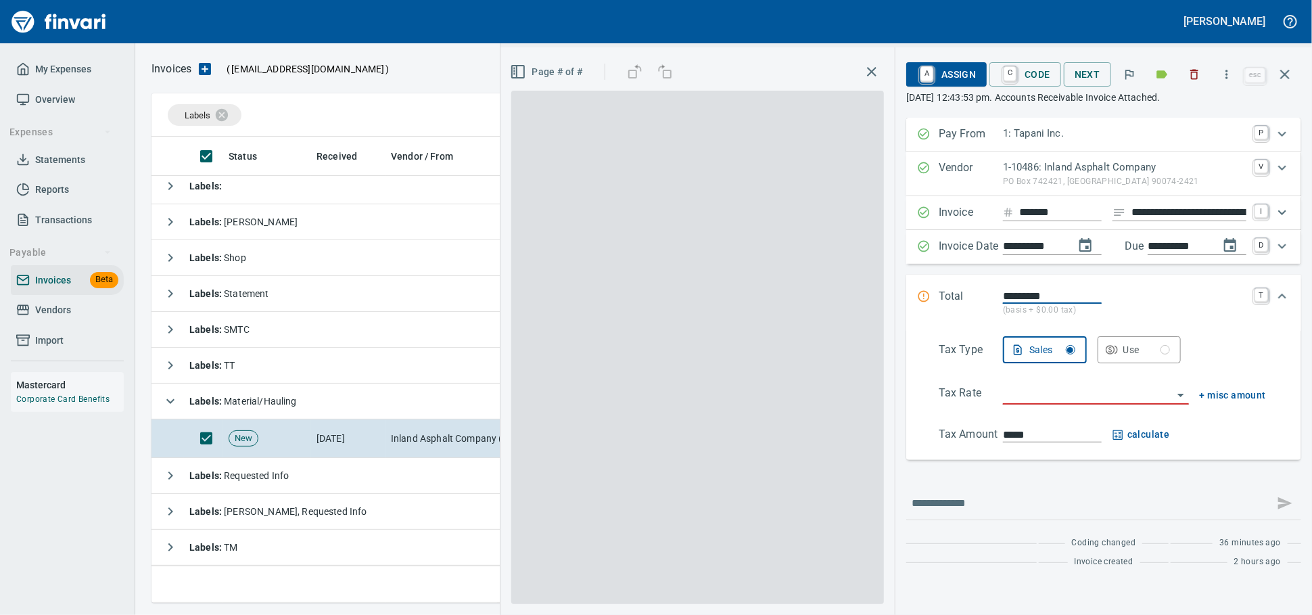
scroll to position [454, 1120]
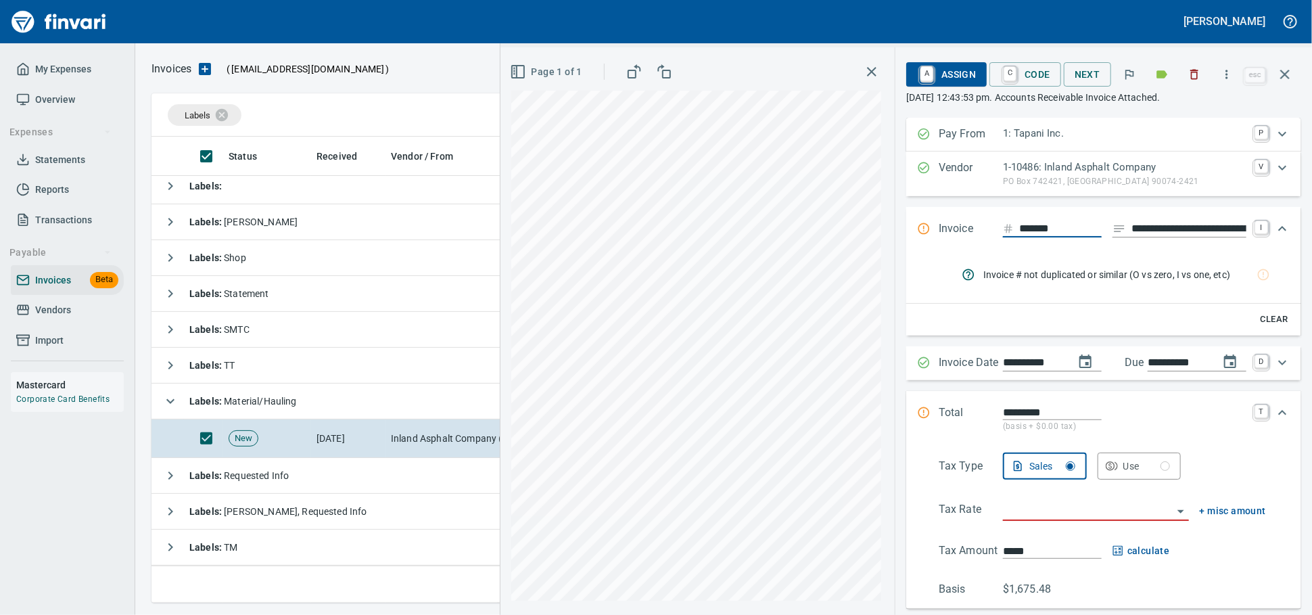
click at [1177, 236] on input "**********" at bounding box center [1188, 228] width 115 height 17
type input "******"
click at [1035, 520] on input "search" at bounding box center [1088, 510] width 170 height 19
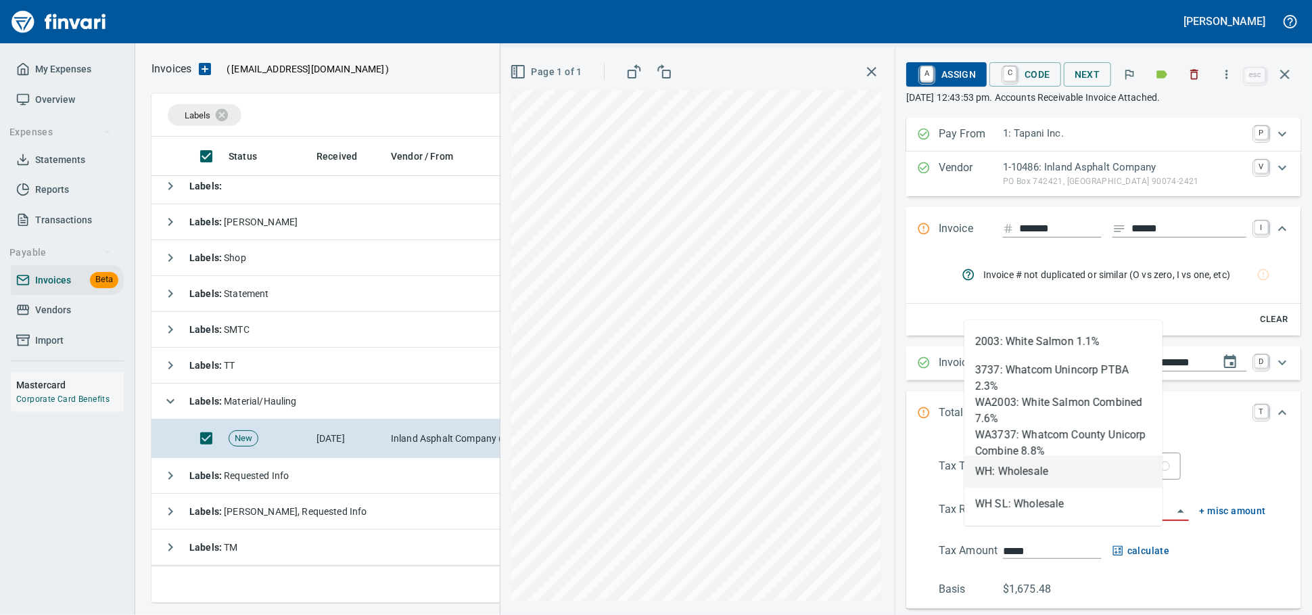
click at [1033, 470] on li "WH: Wholesale" at bounding box center [1063, 471] width 198 height 32
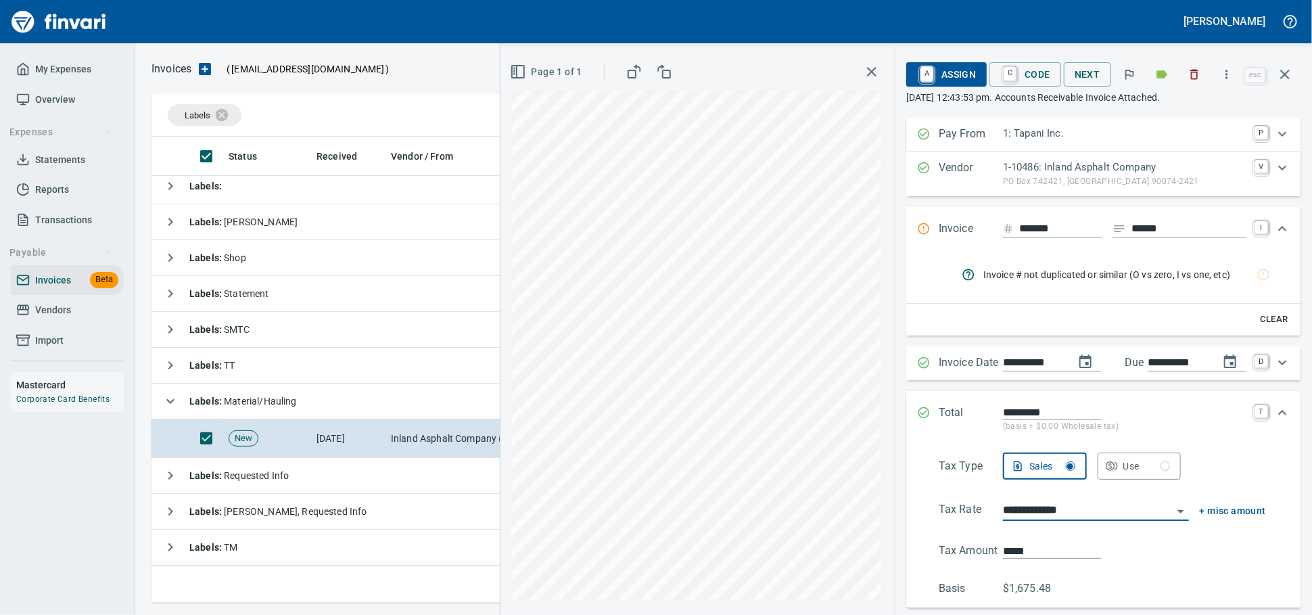
type input "**********"
click at [1036, 237] on input "*******" at bounding box center [1060, 228] width 82 height 17
type input "*******"
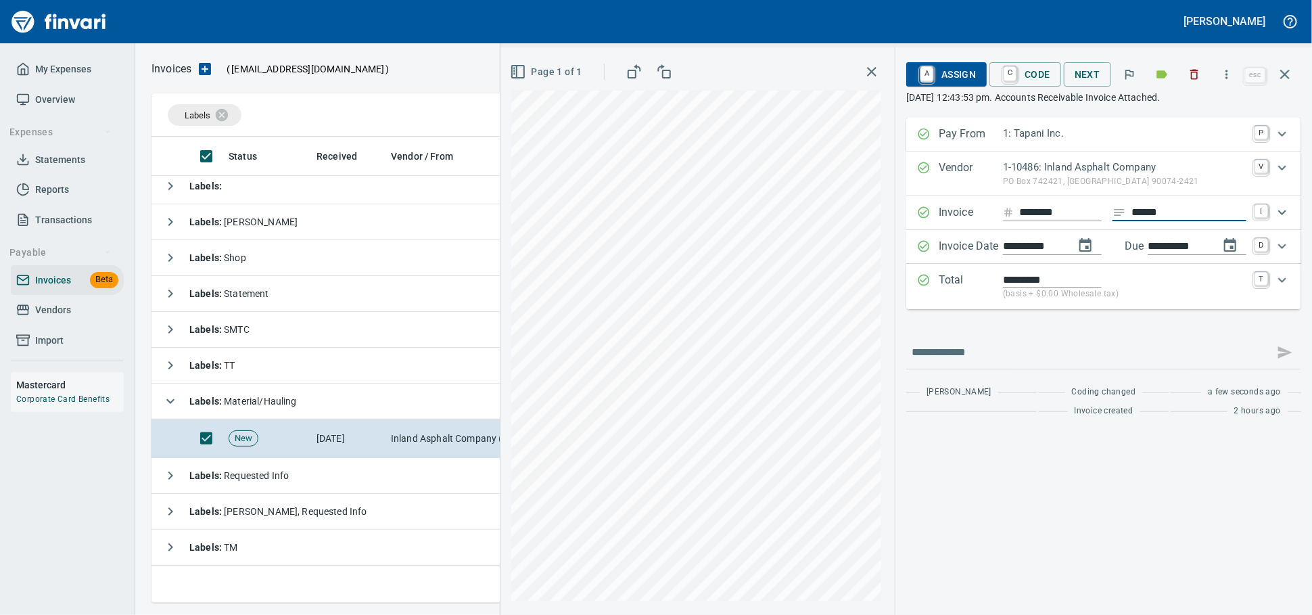
click at [936, 72] on span "A Assign" at bounding box center [946, 74] width 59 height 23
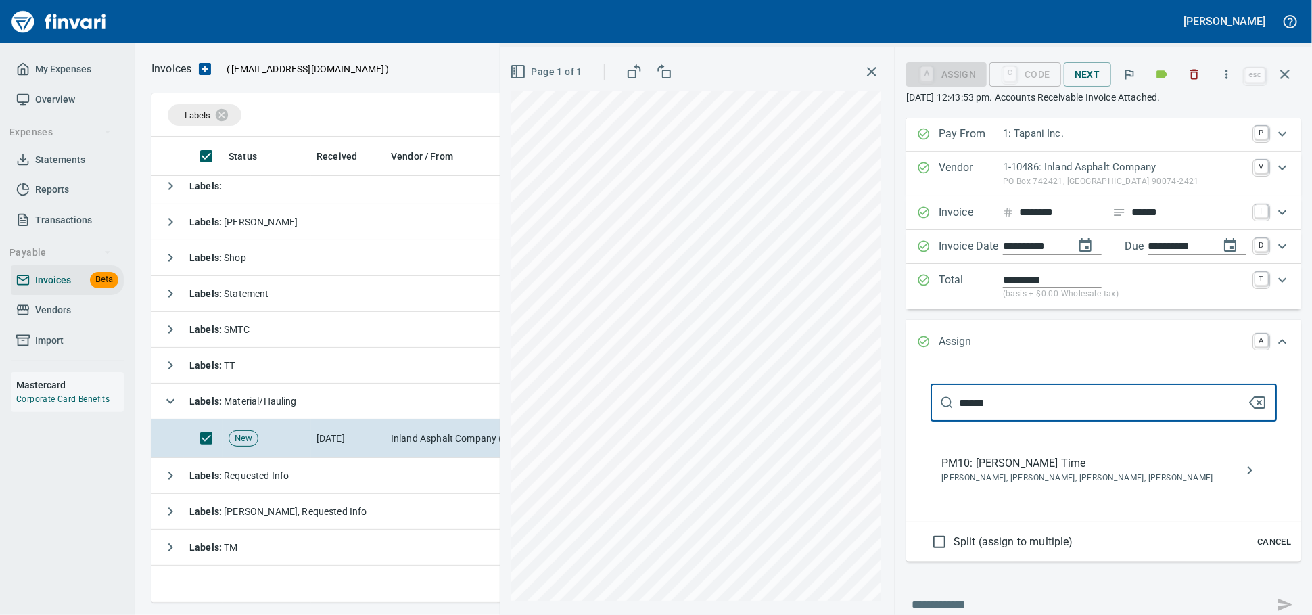
type input "******"
click at [1033, 485] on span "[PERSON_NAME], [PERSON_NAME], [PERSON_NAME], [PERSON_NAME]" at bounding box center [1092, 478] width 303 height 14
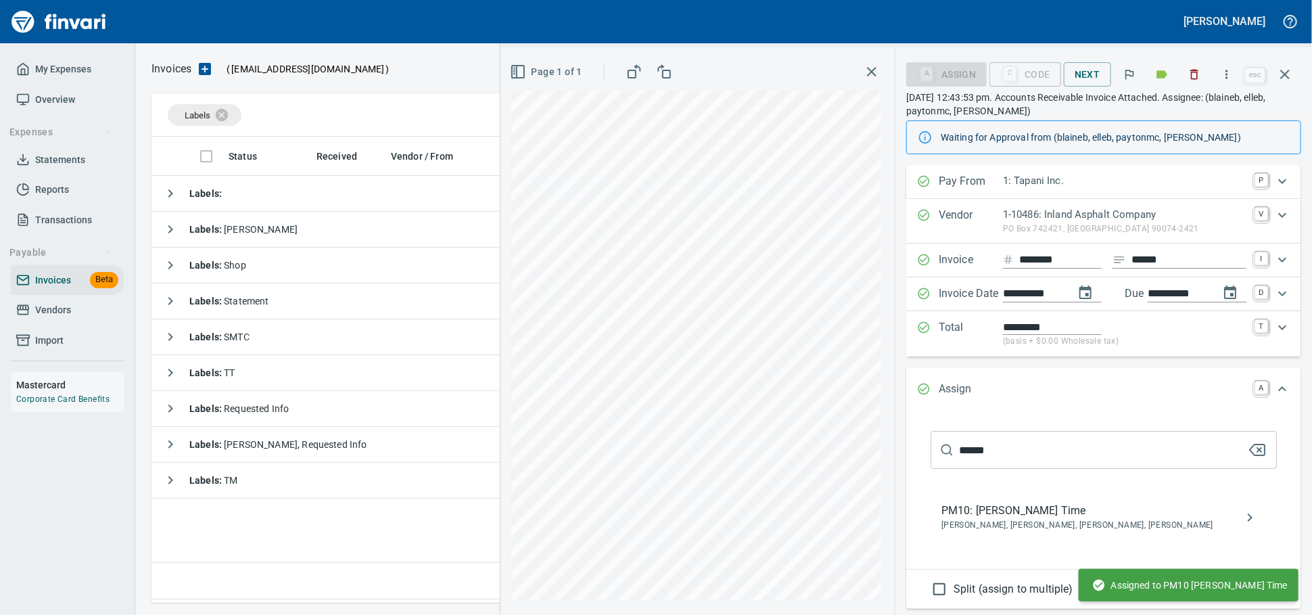
scroll to position [454, 1131]
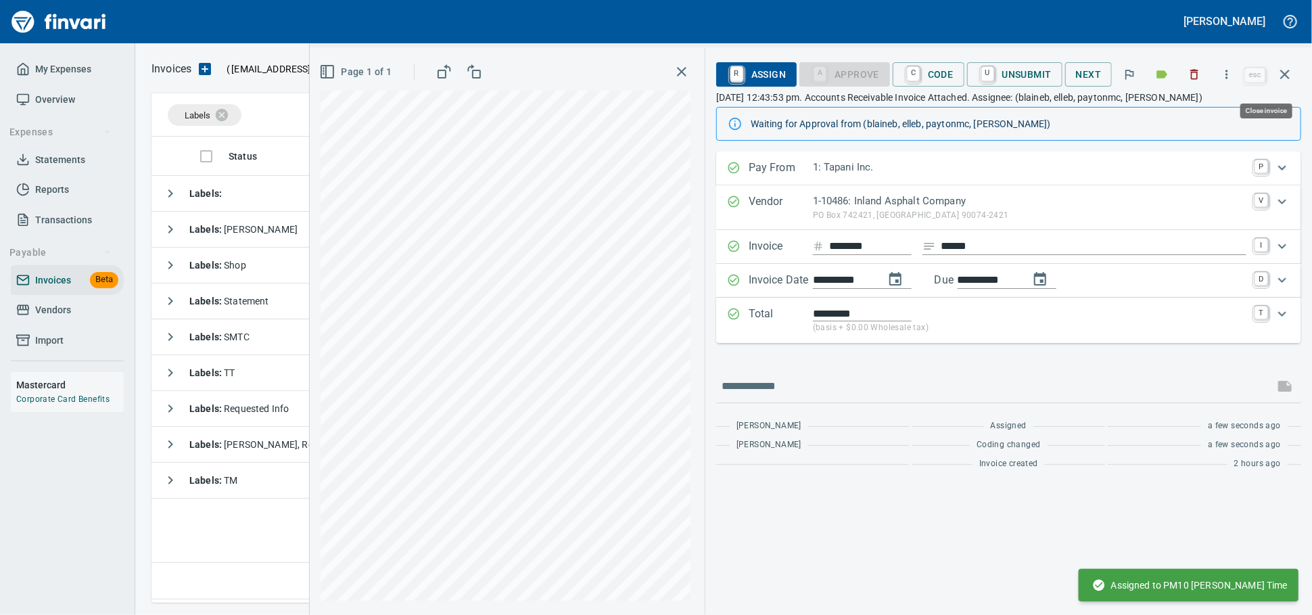
click at [1277, 75] on icon "button" at bounding box center [1285, 74] width 16 height 16
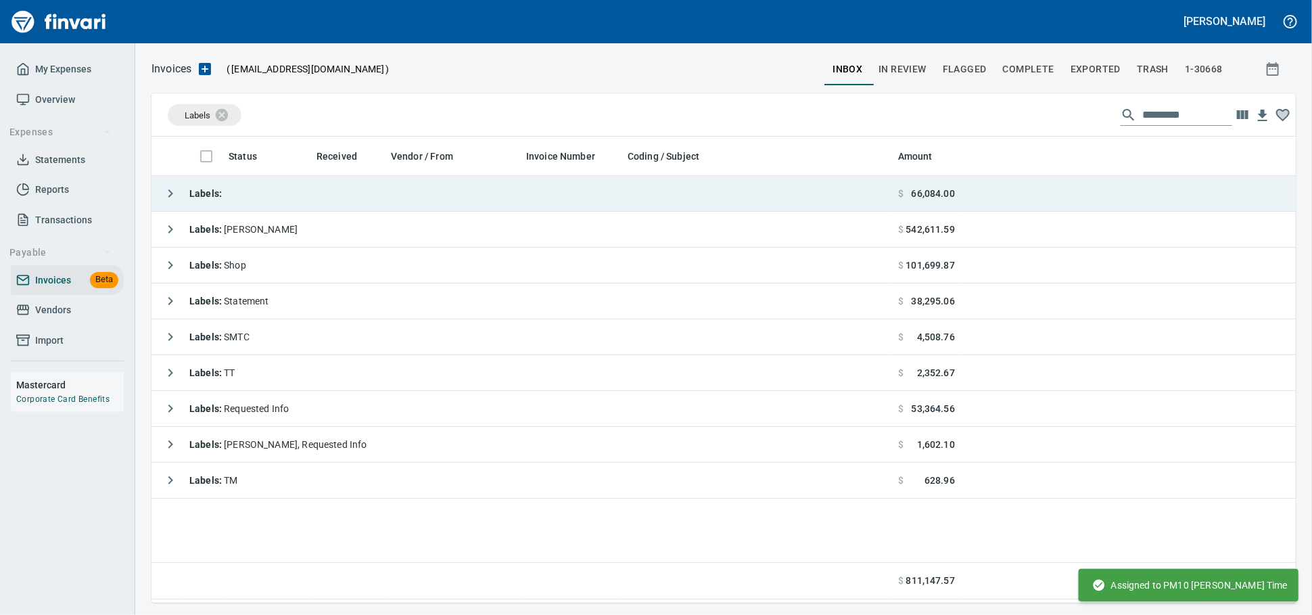
scroll to position [454, 1131]
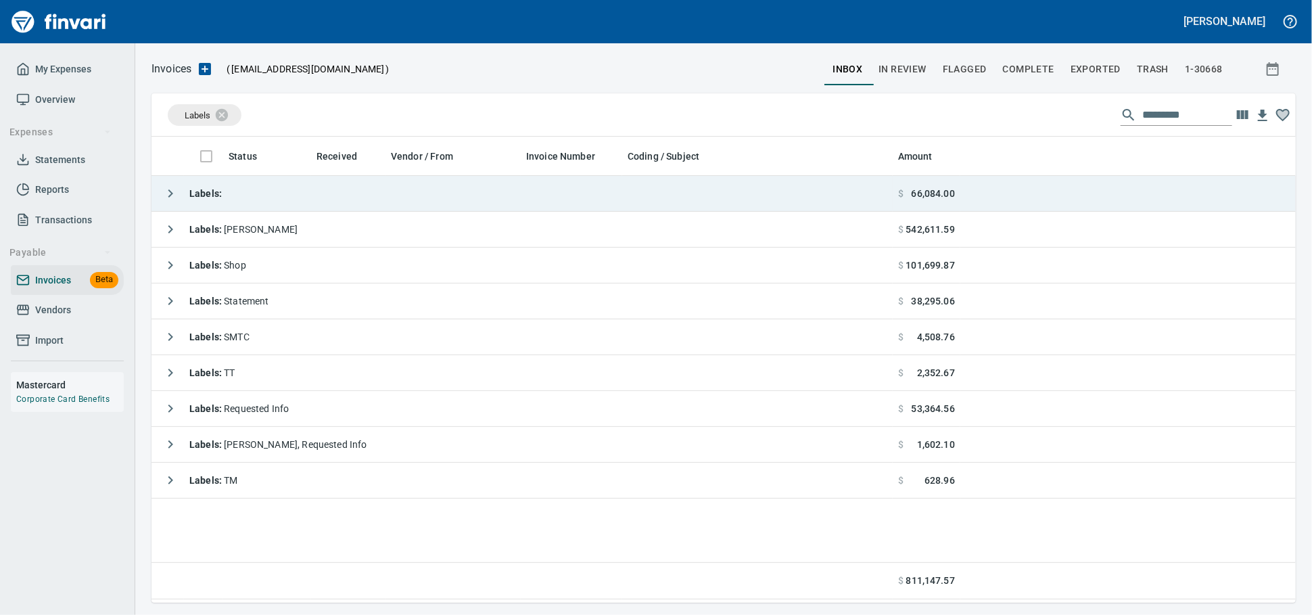
click at [275, 193] on td "Labels :" at bounding box center [521, 194] width 741 height 36
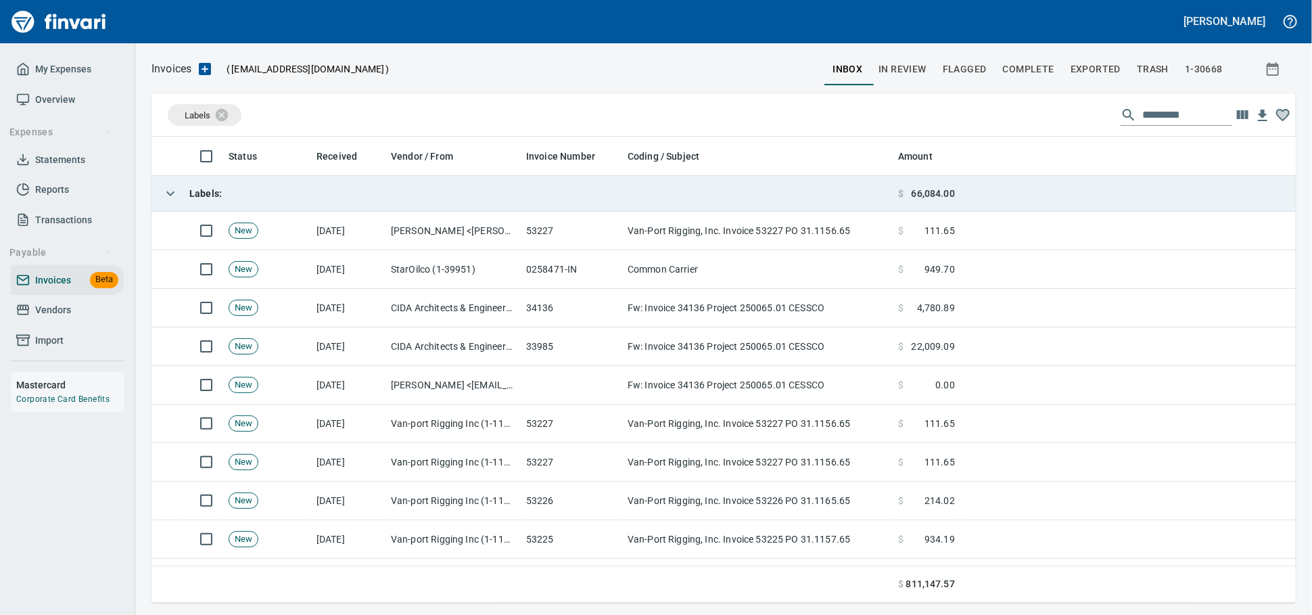
scroll to position [454, 1121]
click at [276, 193] on td "Labels :" at bounding box center [521, 194] width 741 height 36
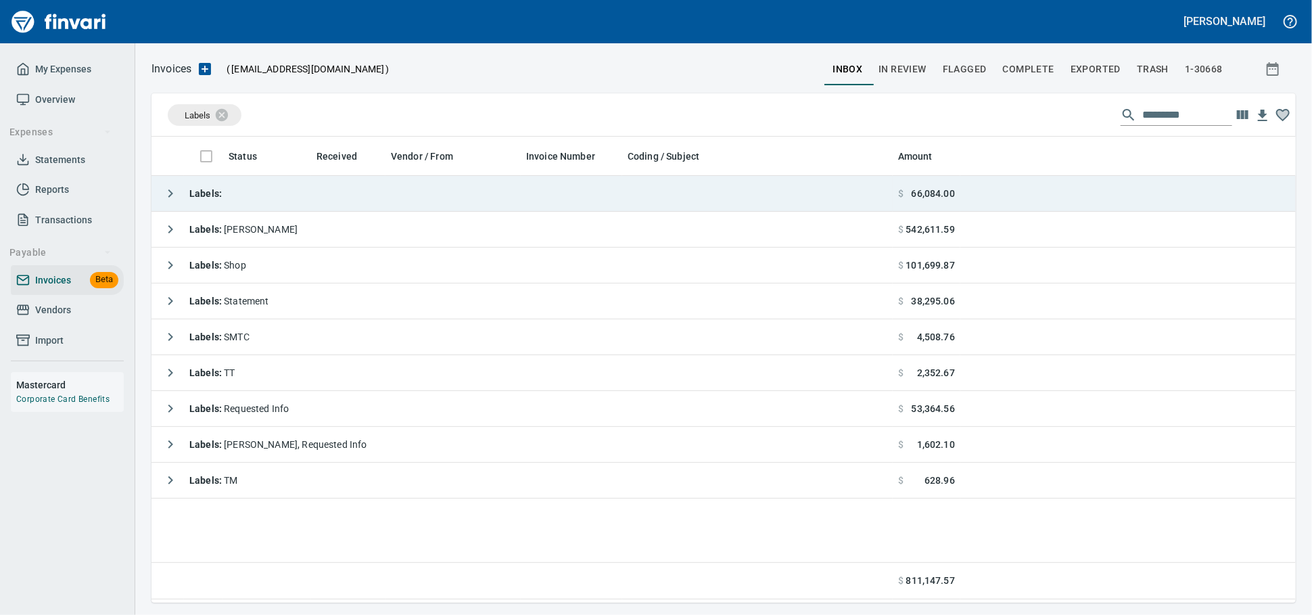
scroll to position [454, 1132]
click at [314, 204] on td "Labels :" at bounding box center [521, 194] width 741 height 36
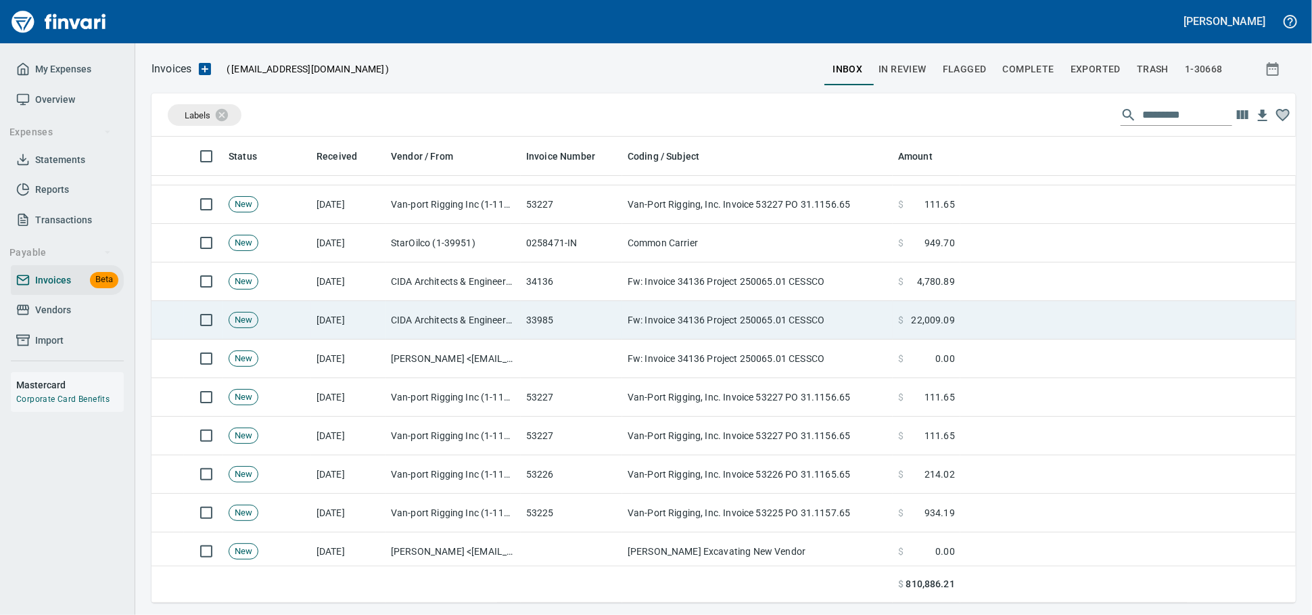
scroll to position [0, 0]
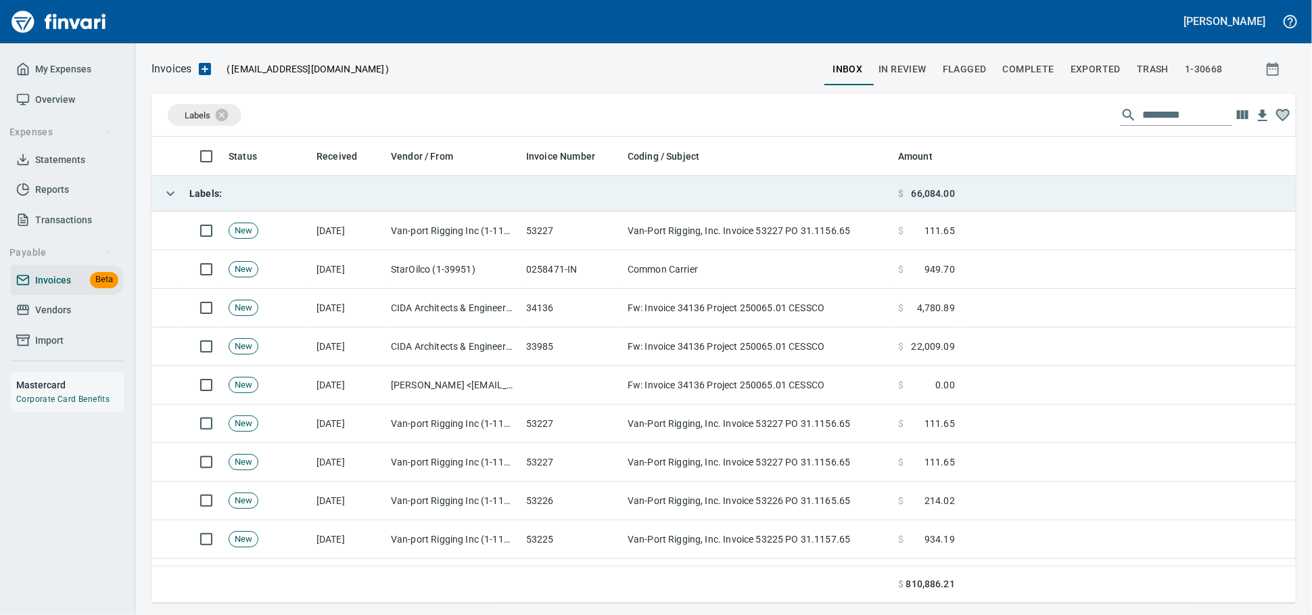
click at [266, 203] on td "Labels :" at bounding box center [521, 194] width 741 height 36
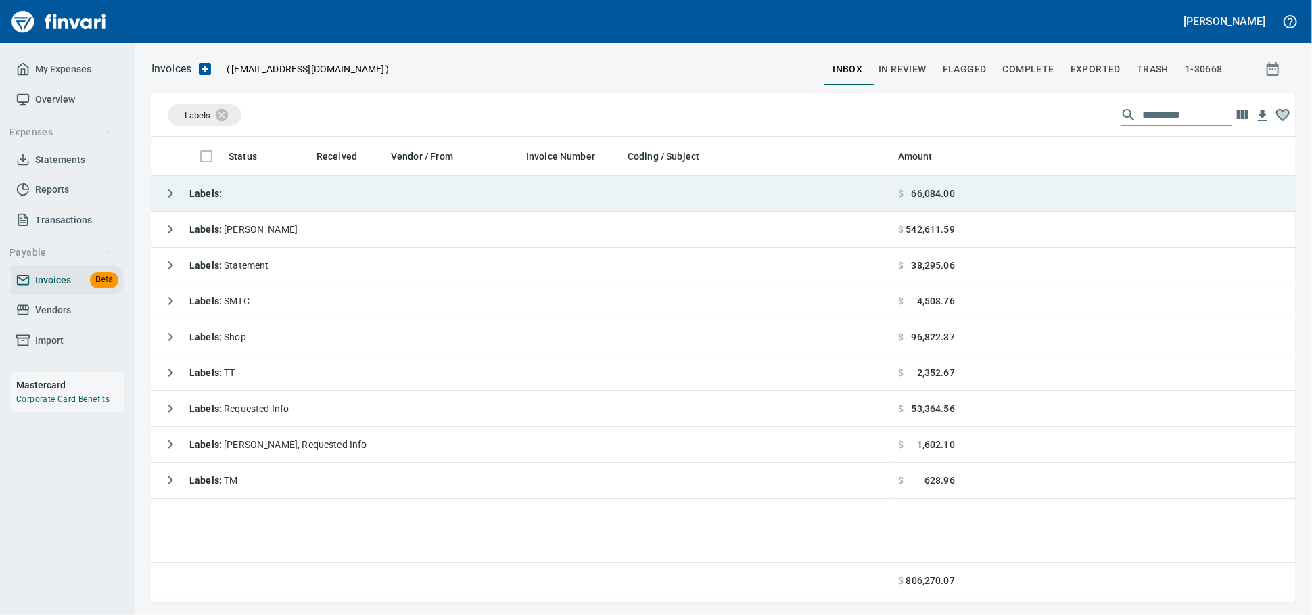
click at [303, 205] on td "Labels :" at bounding box center [521, 194] width 741 height 36
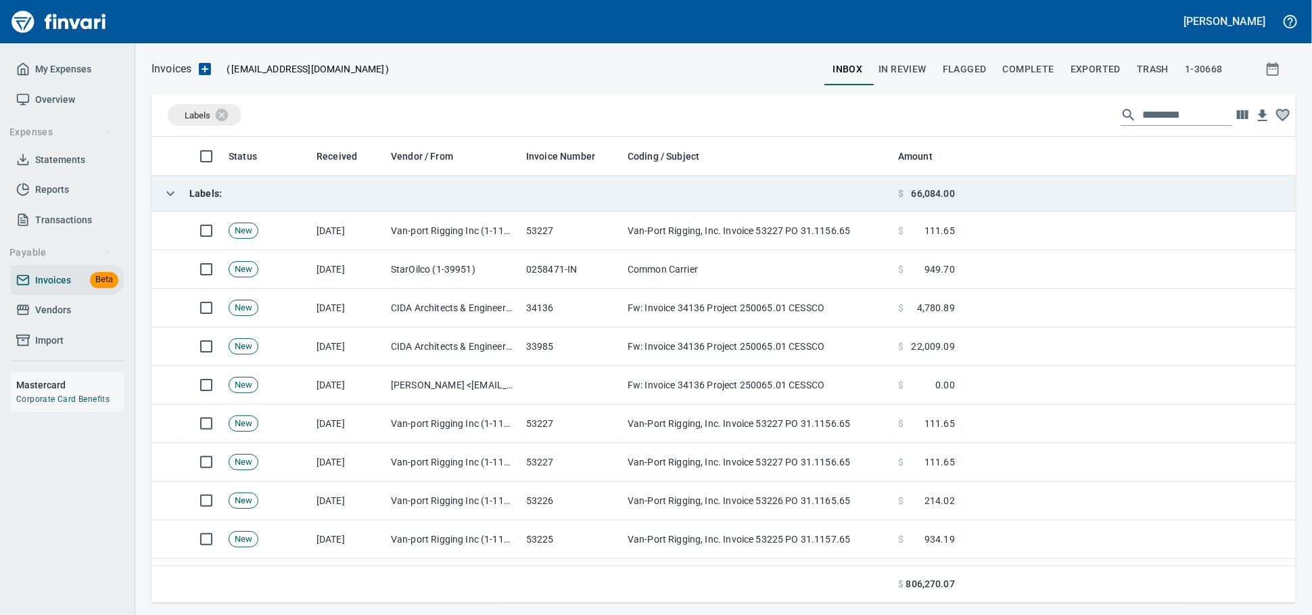
scroll to position [454, 1121]
click at [303, 205] on td "Labels :" at bounding box center [521, 194] width 741 height 36
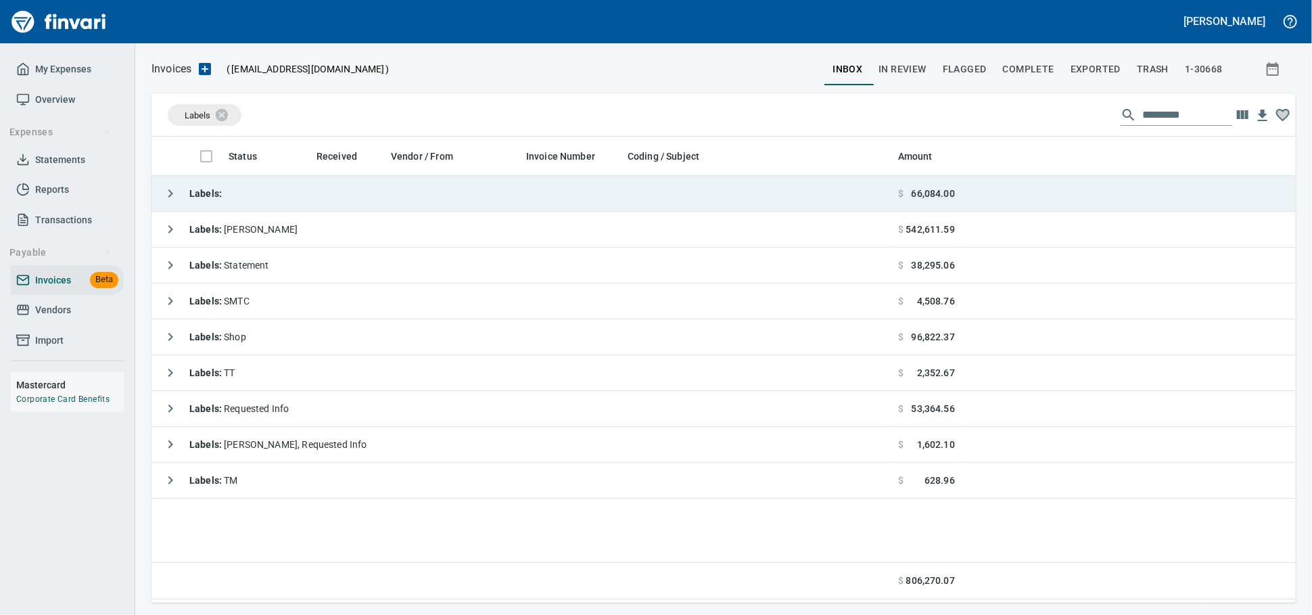
scroll to position [454, 1132]
